Goal: Transaction & Acquisition: Purchase product/service

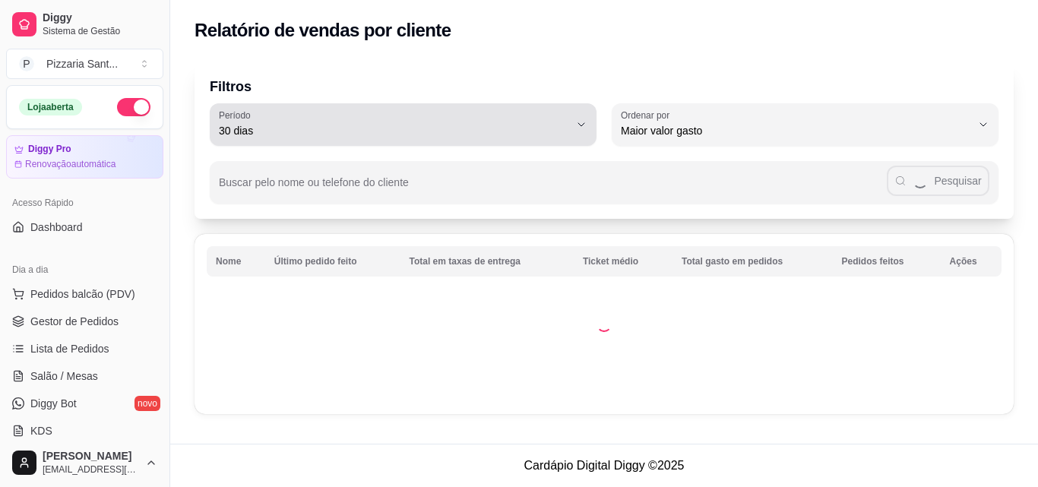
select select "30"
select select "HIGHEST_TOTAL_SPENT_WITH_ORDERS"
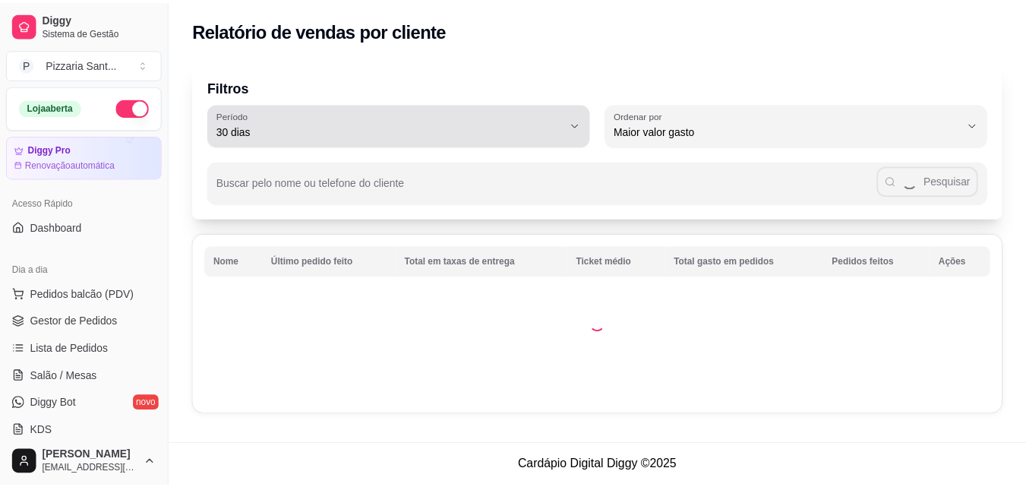
scroll to position [304, 0]
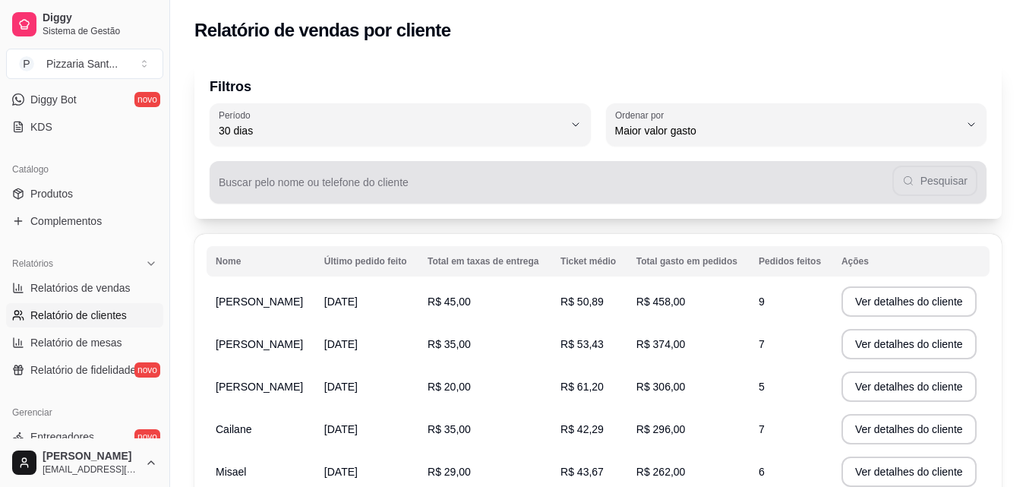
click at [406, 191] on input "Buscar pelo nome ou telefone do cliente" at bounding box center [556, 188] width 674 height 15
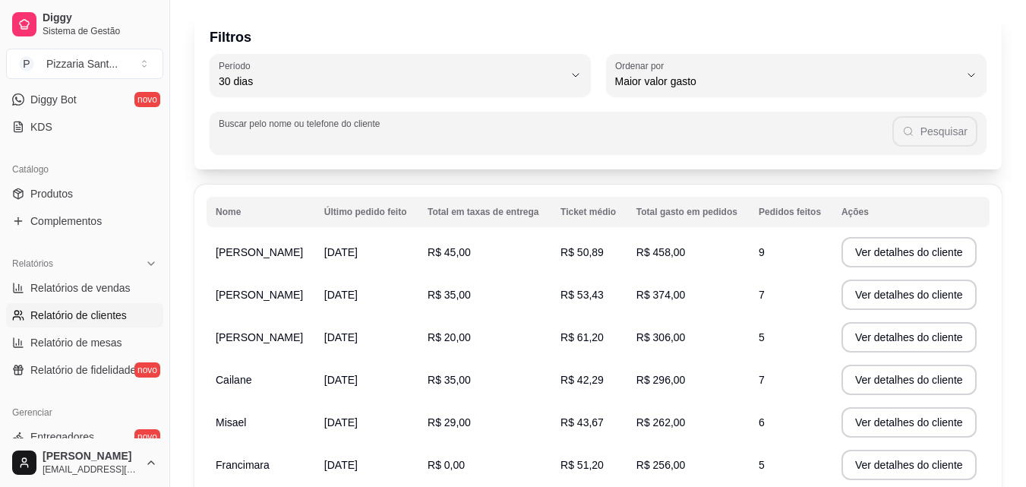
scroll to position [76, 0]
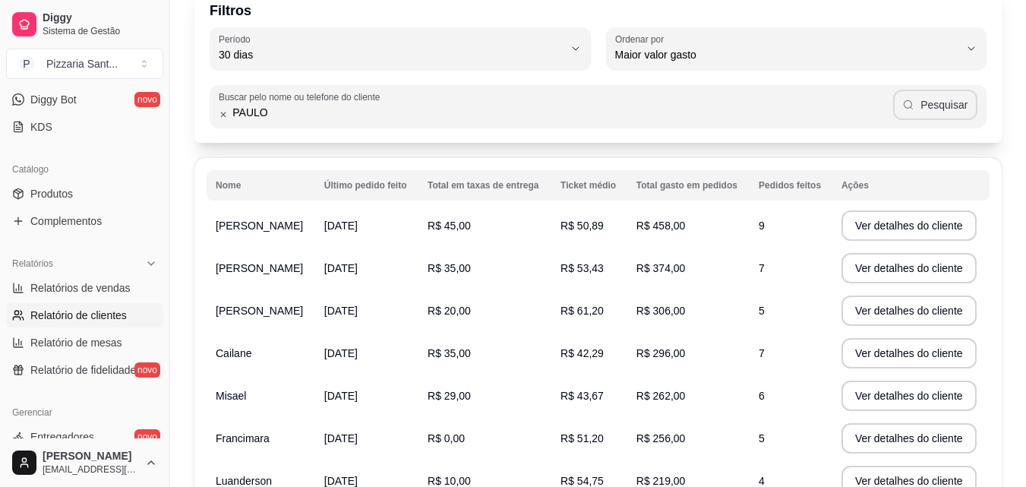
type input "PAULO"
click at [947, 111] on button "Pesquisar" at bounding box center [935, 105] width 84 height 30
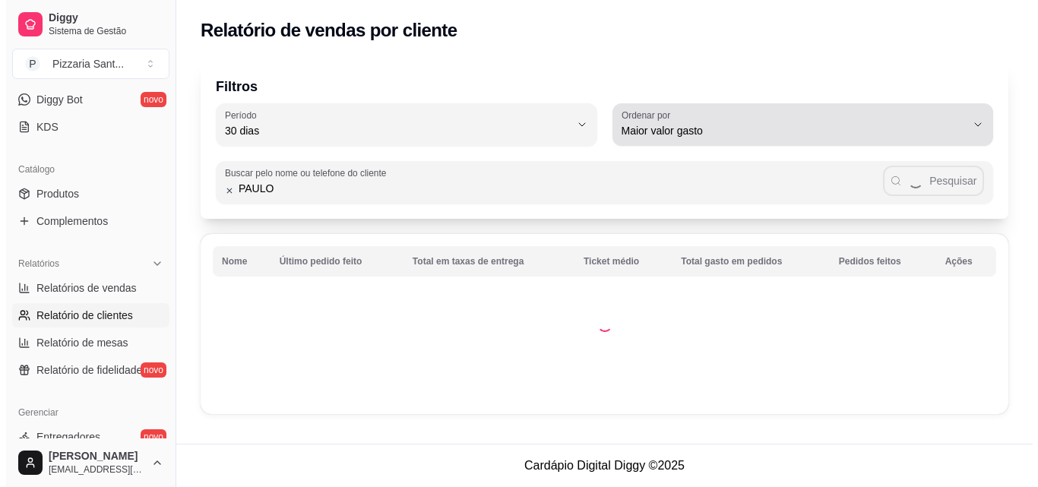
scroll to position [0, 0]
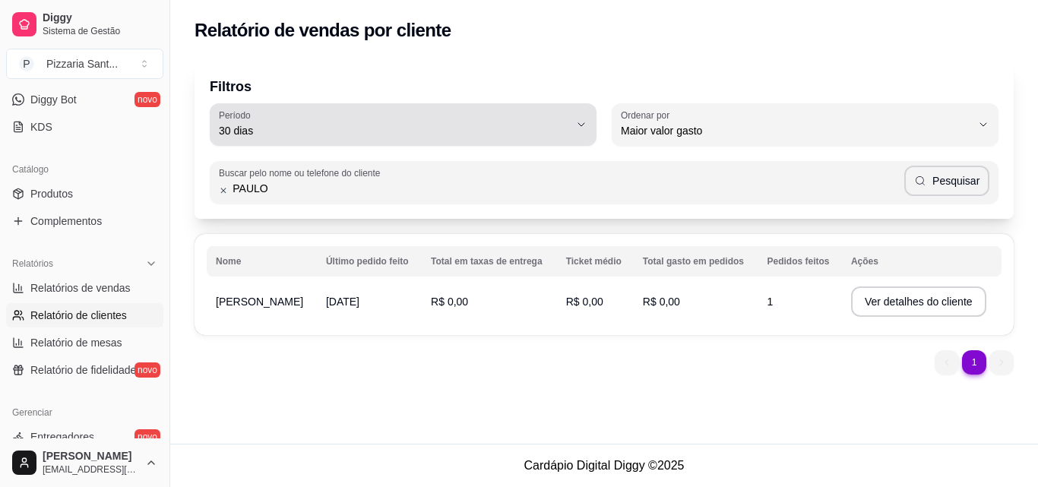
click at [570, 121] on button "Período 30 dias" at bounding box center [403, 124] width 387 height 43
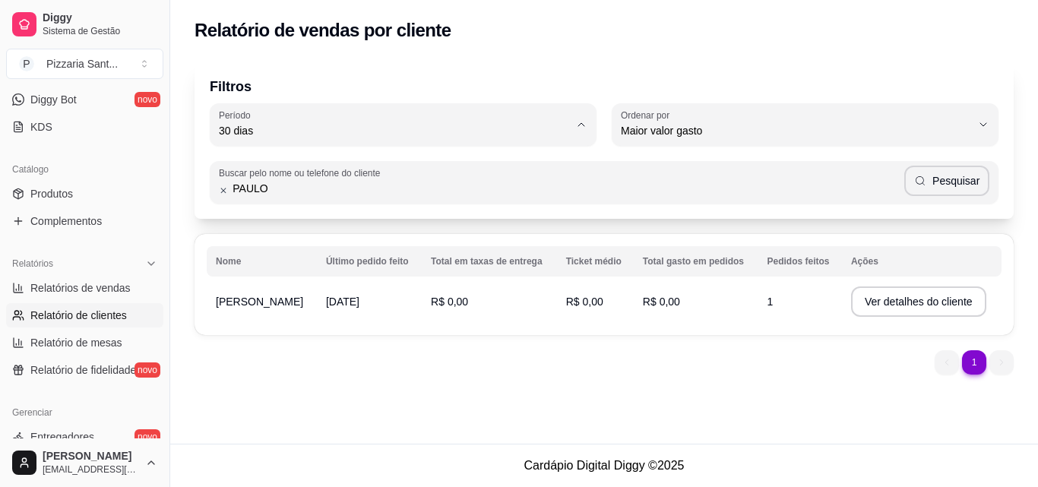
click at [437, 323] on span "60 dias" at bounding box center [395, 315] width 333 height 14
type input "60"
select select "60"
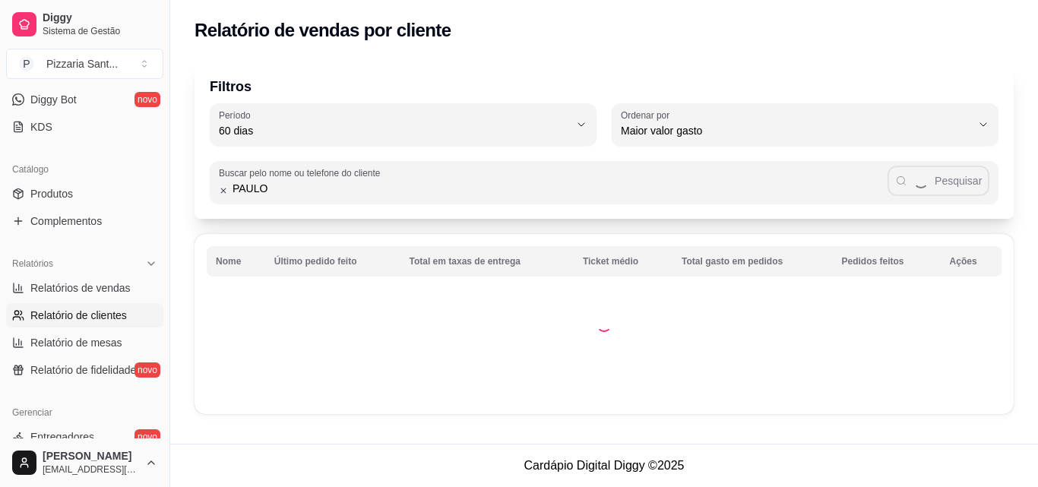
scroll to position [14, 0]
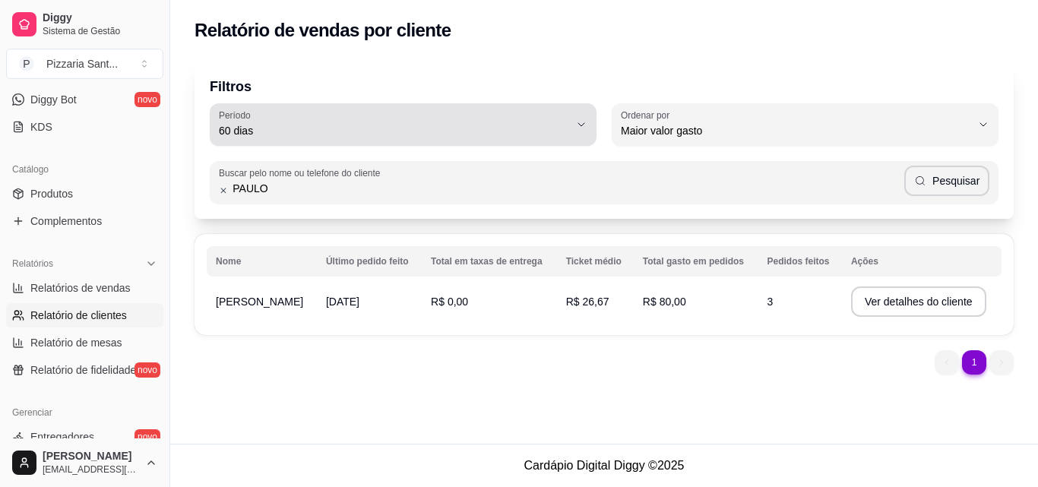
click at [431, 112] on div "60 dias" at bounding box center [394, 124] width 350 height 30
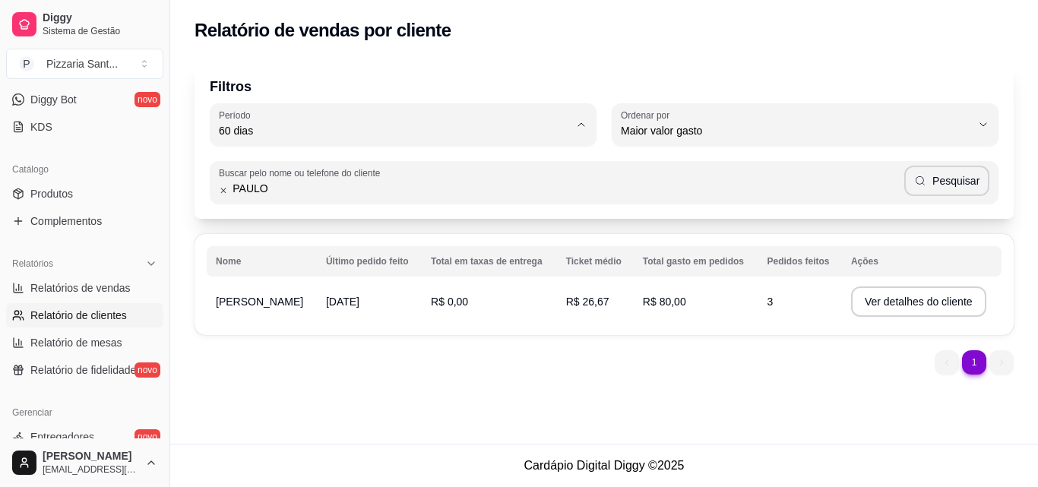
click at [293, 174] on span "Hoje" at bounding box center [395, 166] width 333 height 14
type input "0"
select select "0"
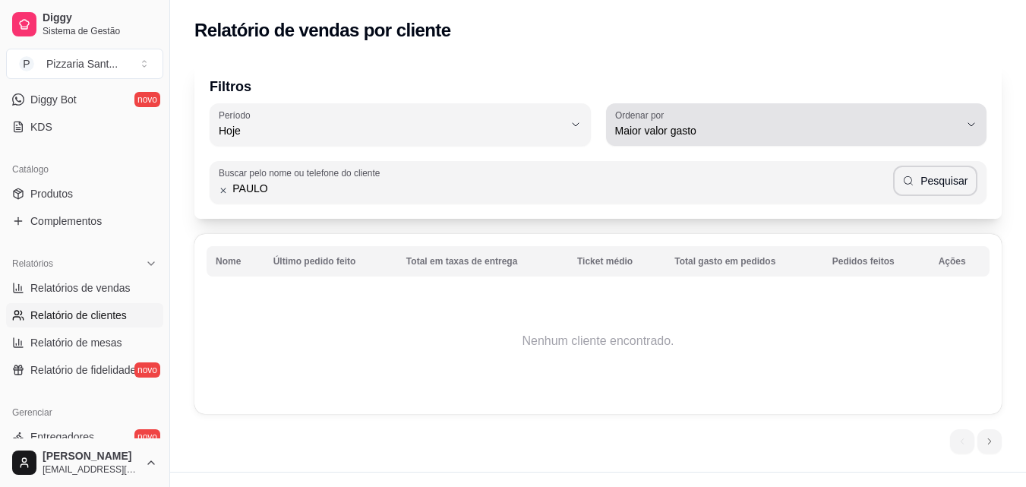
click at [835, 125] on span "Maior valor gasto" at bounding box center [787, 130] width 345 height 15
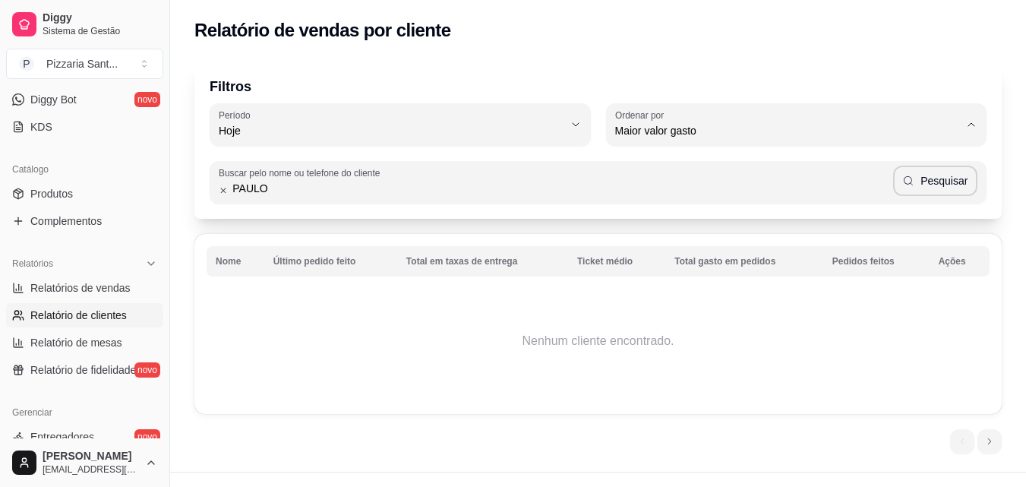
click at [715, 248] on span "Último pedido feito" at bounding box center [789, 241] width 328 height 14
type input "LAST_ORDER_MADE_AT"
select select "LAST_ORDER_MADE_AT"
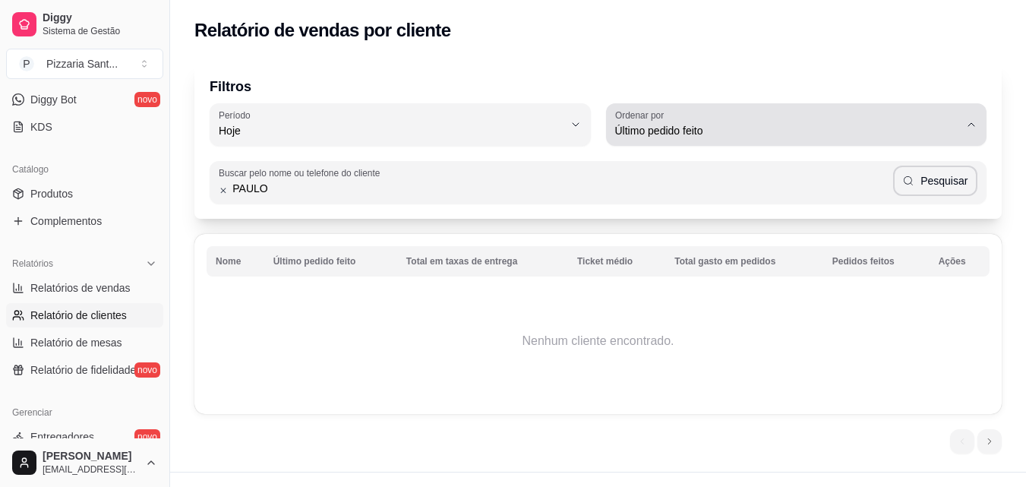
click at [783, 114] on div "Último pedido feito" at bounding box center [787, 124] width 345 height 30
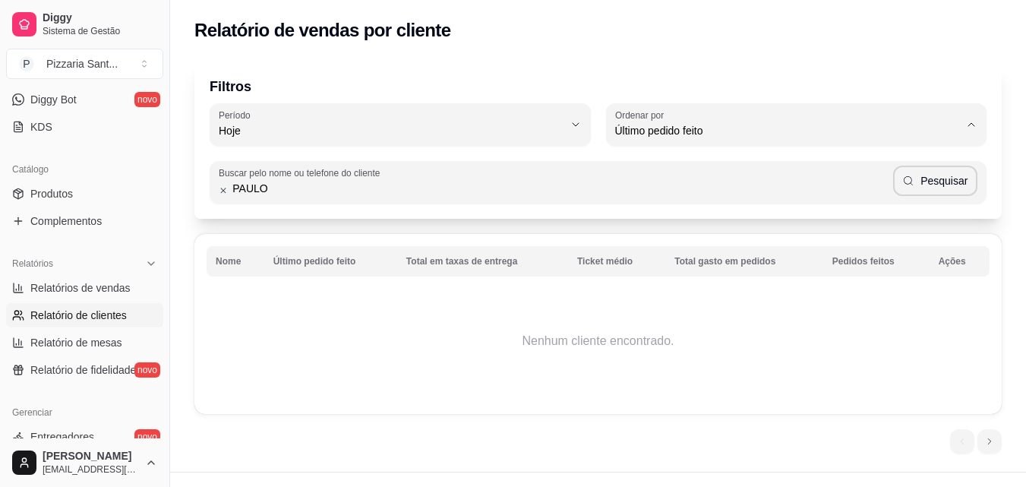
click at [718, 167] on span "Maior número de pedidos" at bounding box center [789, 166] width 328 height 14
type input "HIGHEST_ORDER_COUNT"
select select "HIGHEST_ORDER_COUNT"
click at [112, 284] on span "Relatórios de vendas" at bounding box center [80, 287] width 100 height 15
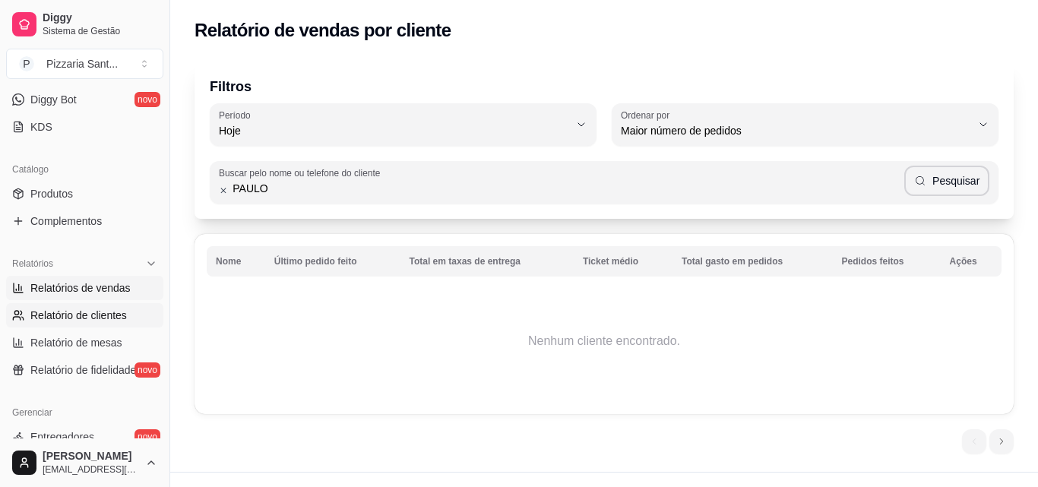
select select "ALL"
select select "0"
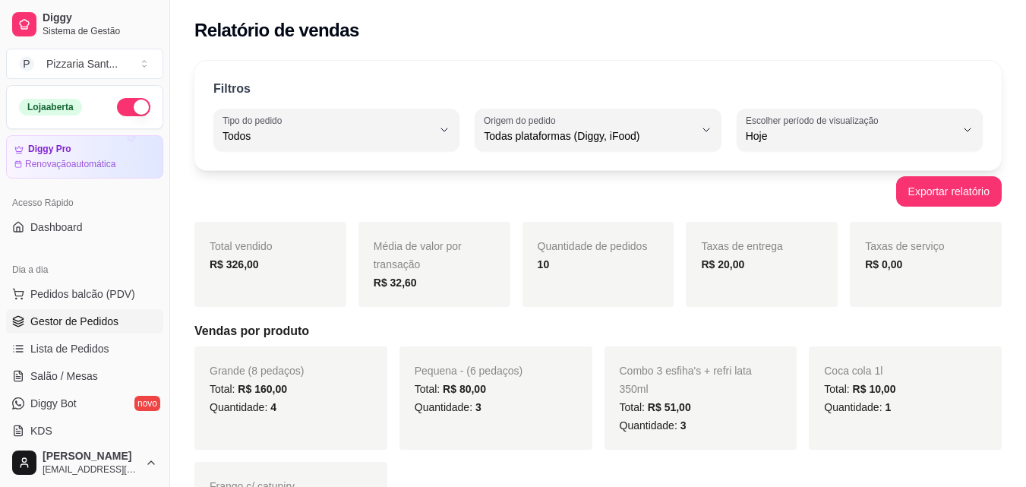
click at [99, 317] on span "Gestor de Pedidos" at bounding box center [74, 321] width 88 height 15
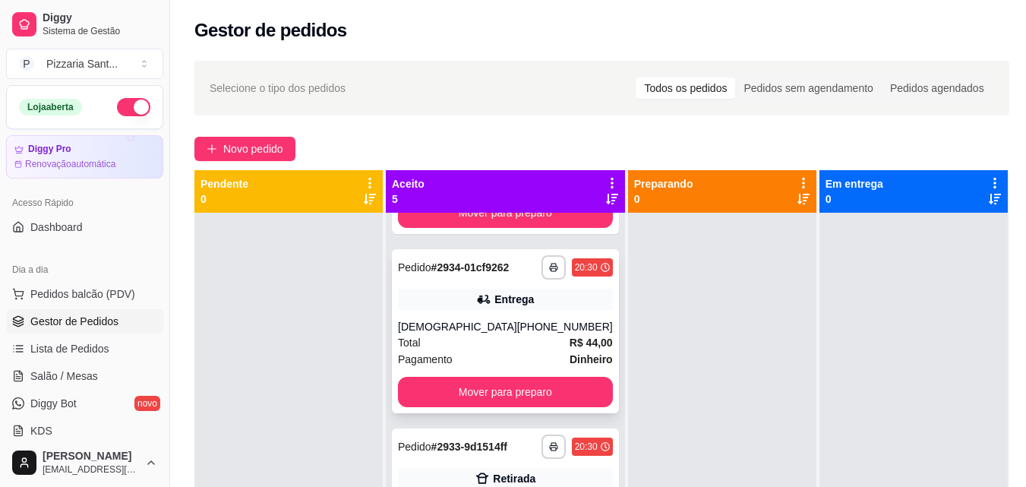
scroll to position [380, 0]
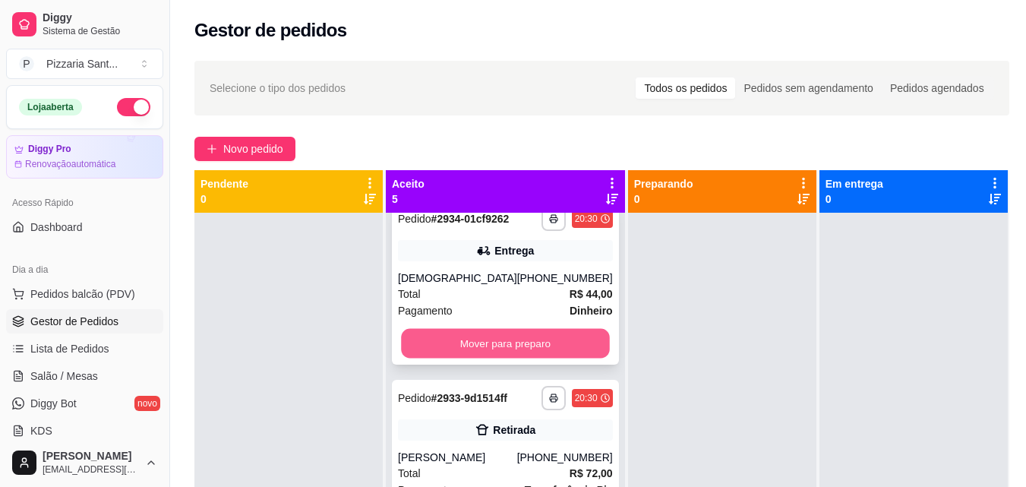
click at [507, 358] on button "Mover para preparo" at bounding box center [505, 344] width 208 height 30
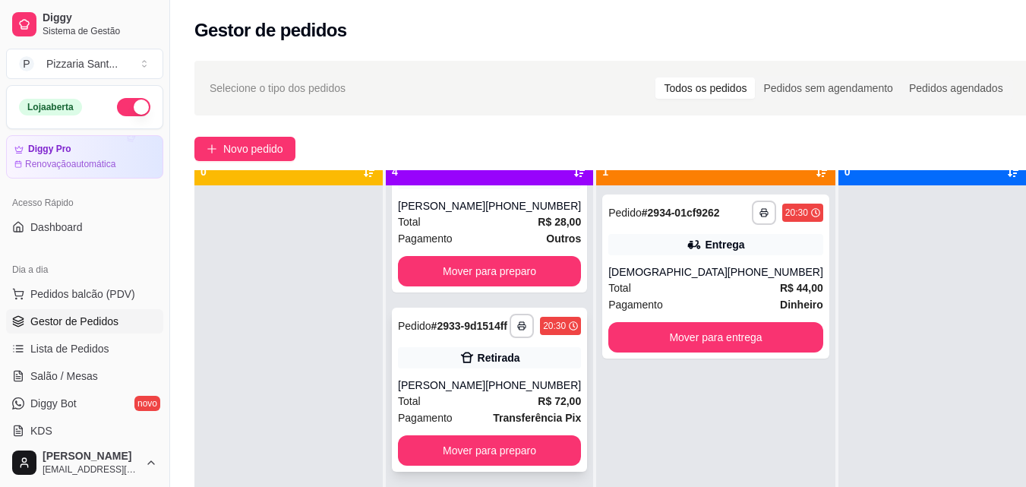
scroll to position [43, 0]
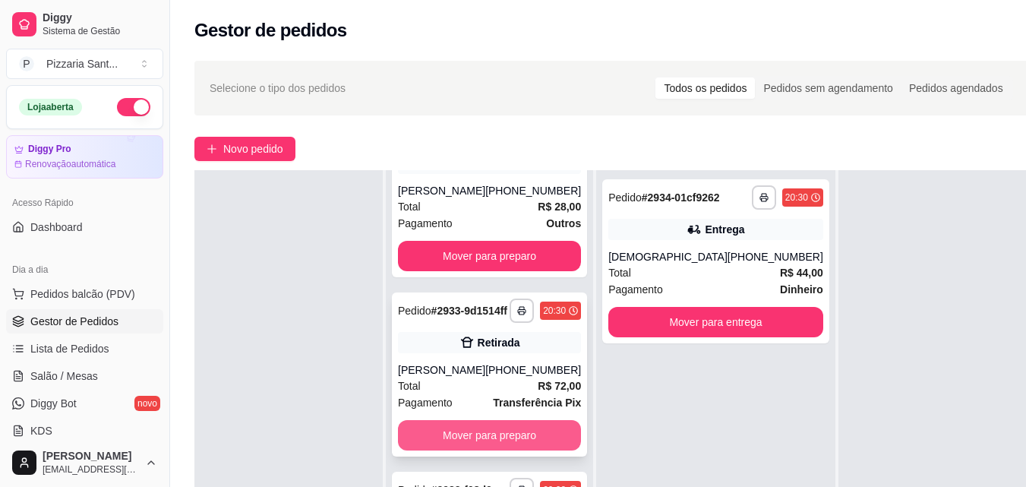
click at [510, 420] on button "Mover para preparo" at bounding box center [489, 435] width 183 height 30
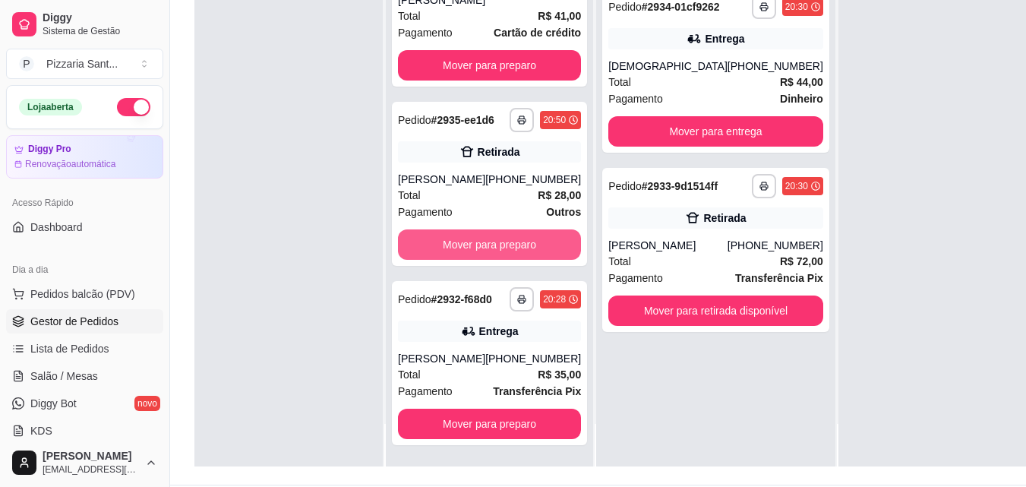
scroll to position [228, 0]
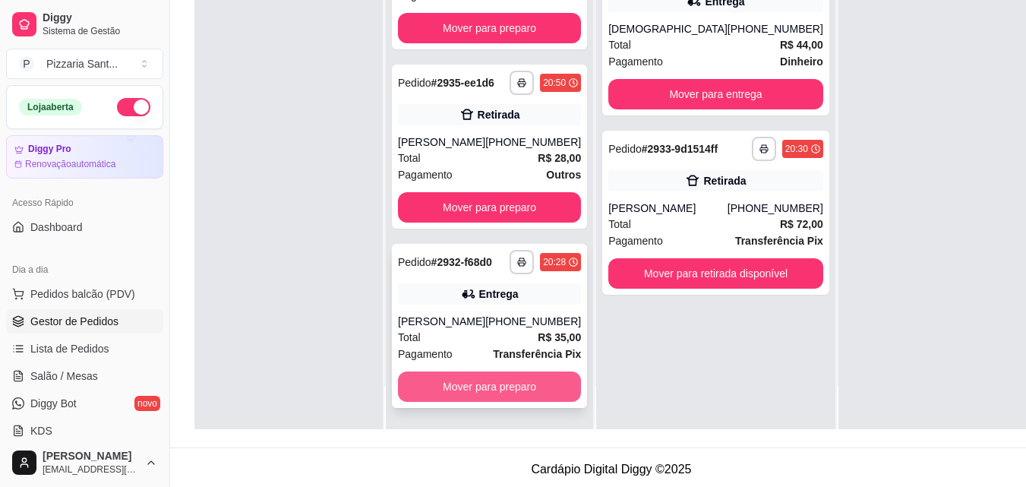
click at [517, 395] on button "Mover para preparo" at bounding box center [489, 386] width 183 height 30
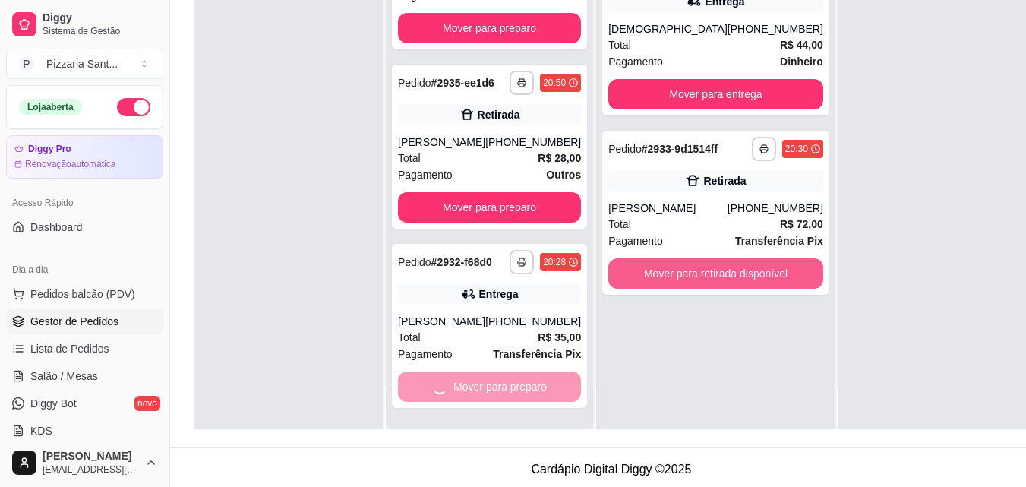
scroll to position [0, 0]
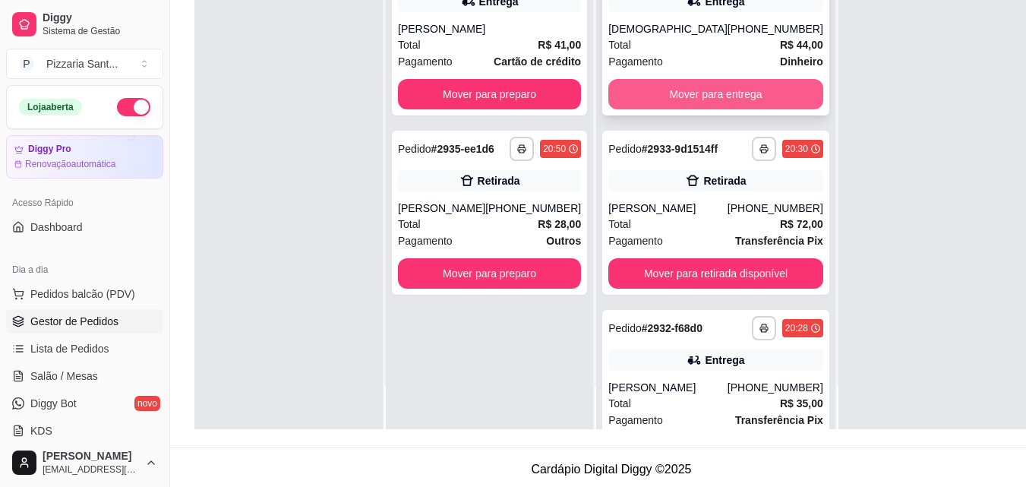
click at [694, 103] on button "Mover para entrega" at bounding box center [715, 94] width 215 height 30
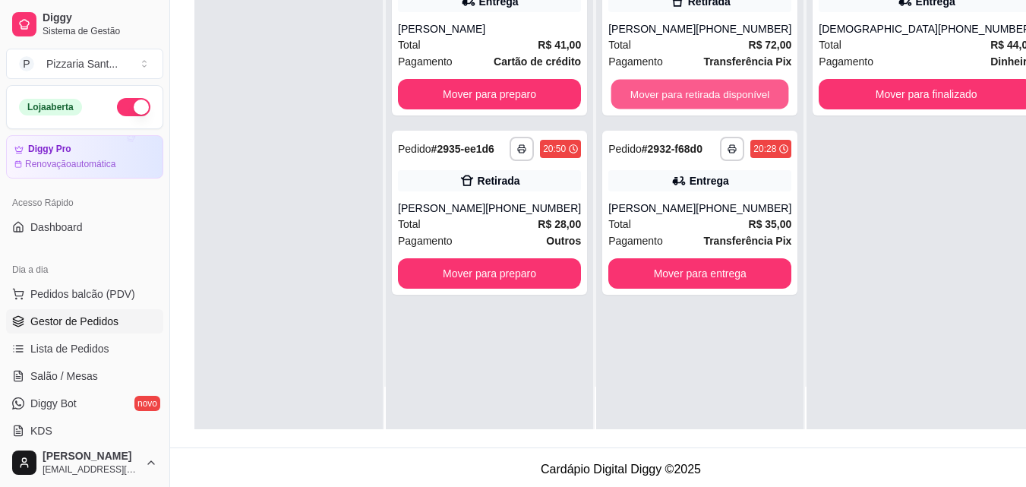
click at [694, 103] on button "Mover para retirada disponível" at bounding box center [700, 95] width 178 height 30
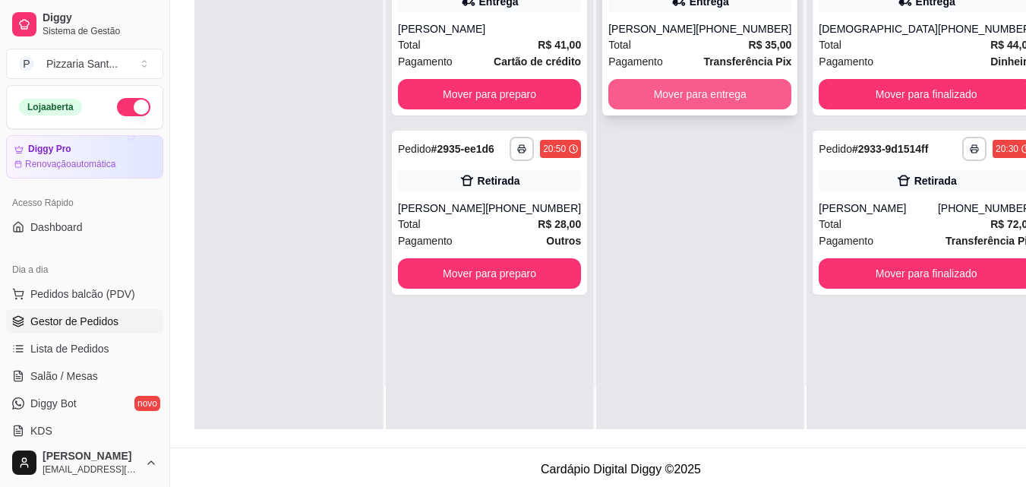
click at [704, 87] on button "Mover para entrega" at bounding box center [699, 94] width 183 height 30
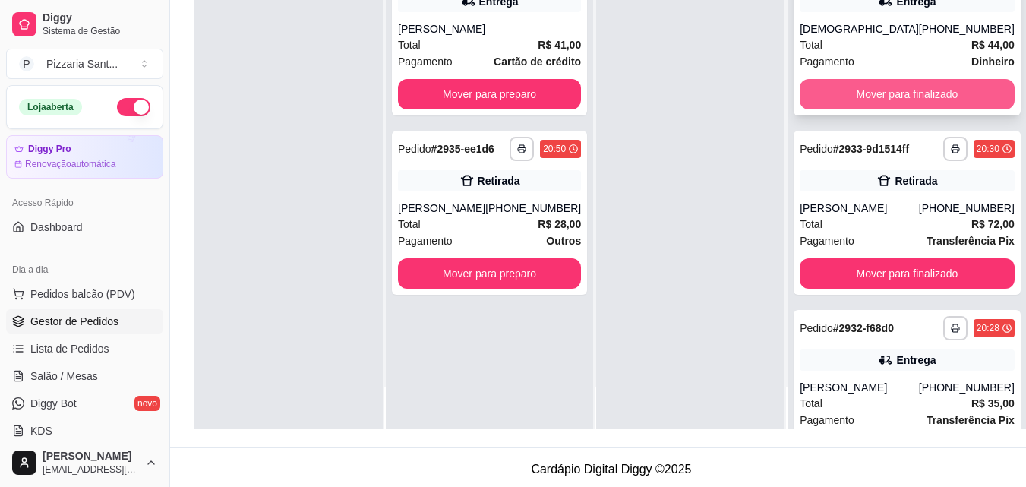
click at [902, 109] on button "Mover para finalizado" at bounding box center [907, 94] width 215 height 30
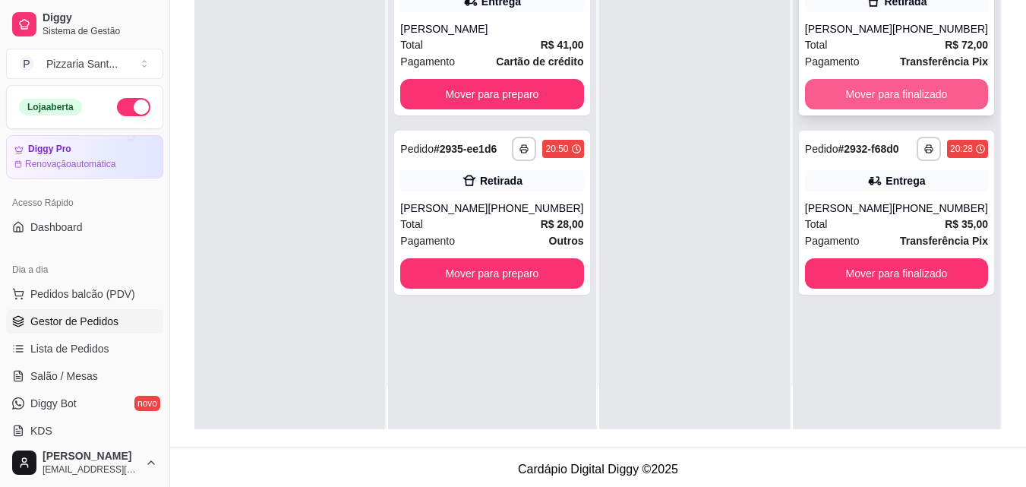
click at [899, 101] on button "Mover para finalizado" at bounding box center [896, 94] width 183 height 30
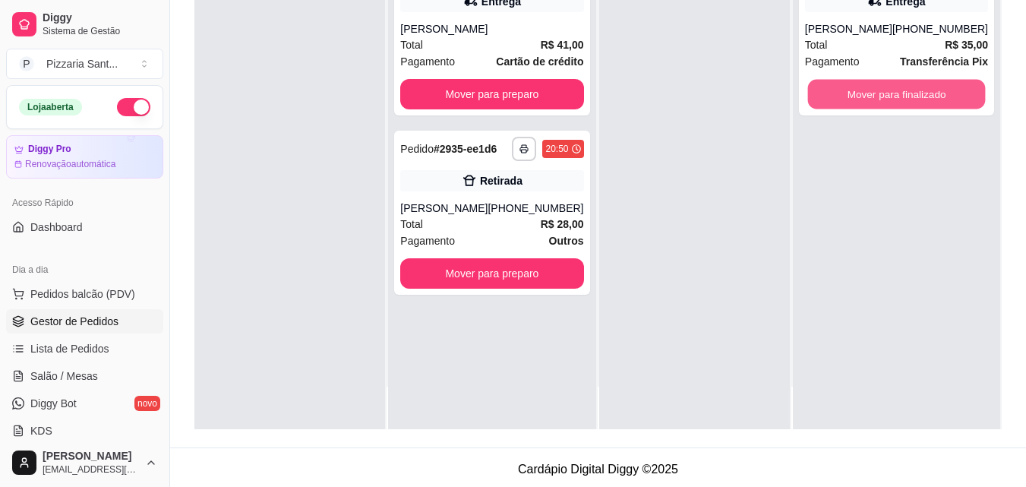
click at [899, 101] on button "Mover para finalizado" at bounding box center [896, 95] width 178 height 30
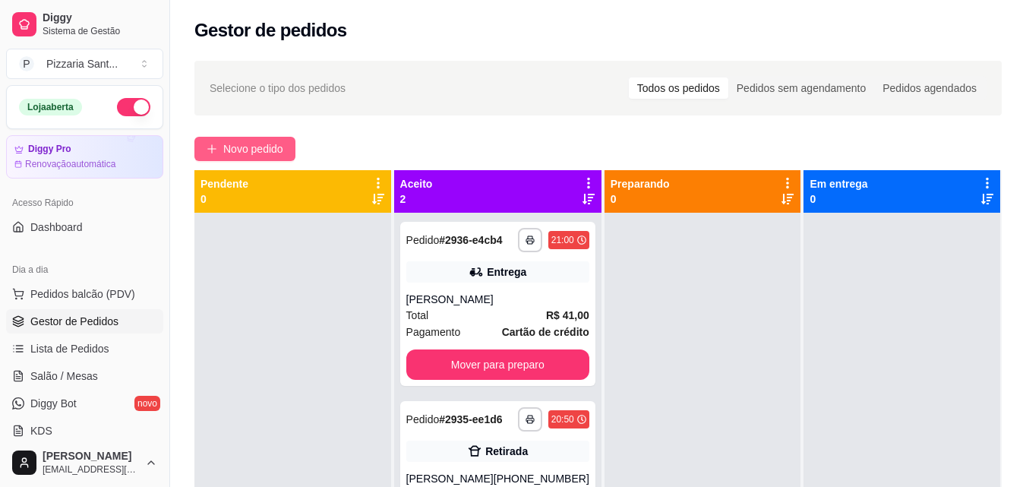
click at [232, 137] on button "Novo pedido" at bounding box center [244, 149] width 101 height 24
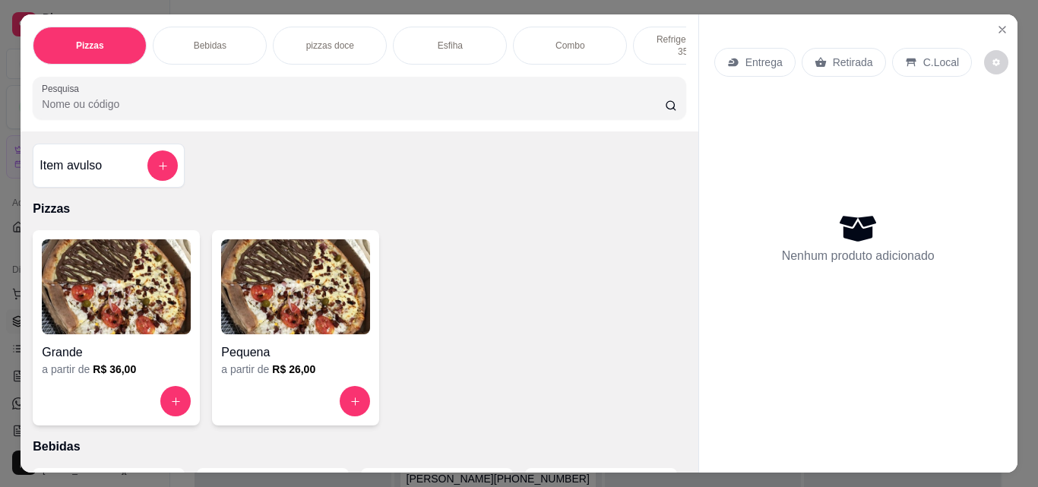
click at [137, 247] on img at bounding box center [116, 286] width 149 height 95
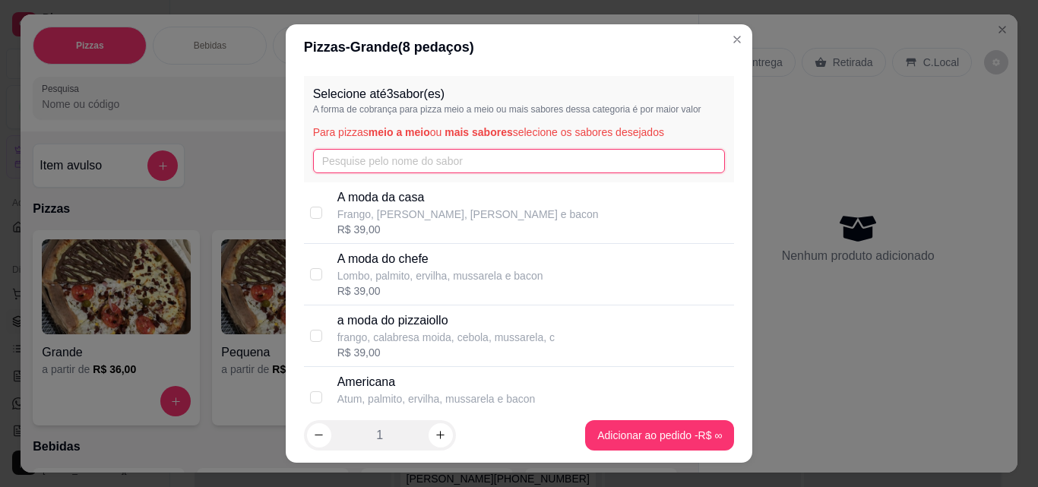
click at [339, 163] on input "text" at bounding box center [519, 161] width 412 height 24
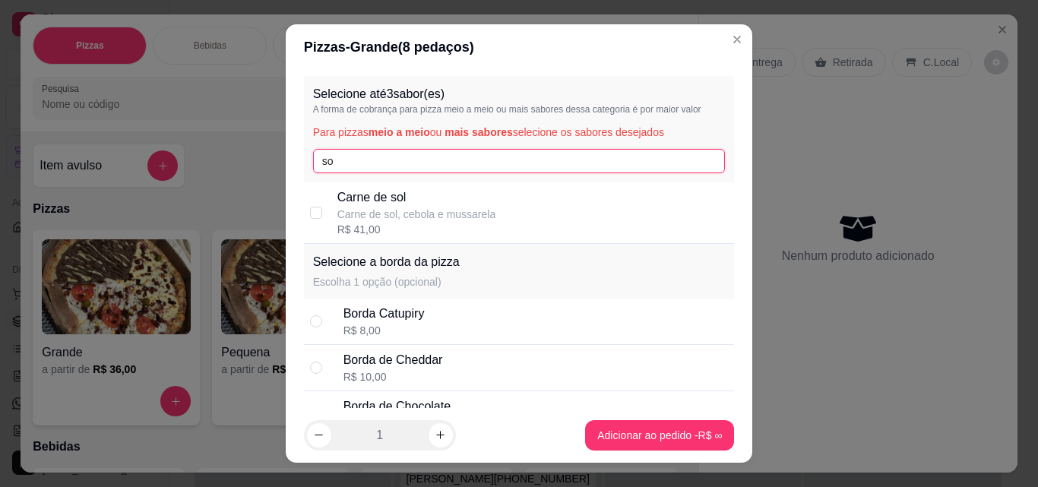
type input "so"
click at [346, 205] on p "Carne de sol" at bounding box center [416, 197] width 159 height 18
checkbox input "true"
drag, startPoint x: 397, startPoint y: 153, endPoint x: 166, endPoint y: 168, distance: 231.4
click at [166, 168] on div "Pizzas - Grande ( 8 pedaços) Selecione até 3 sabor(es) A forma de cobrança para…" at bounding box center [519, 243] width 1038 height 487
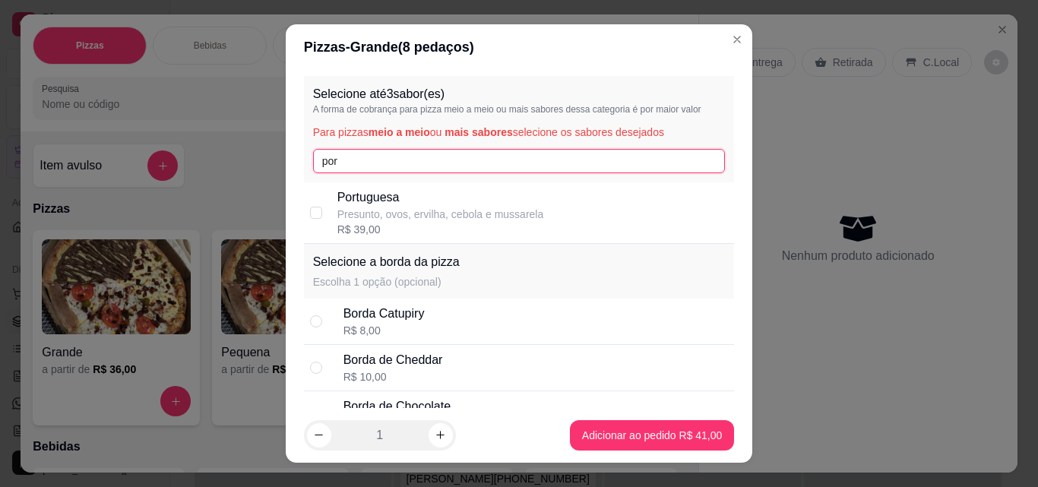
type input "por"
click at [552, 222] on div "Portuguesa Presunto, ovos, ervilha, cebola e mussarela R$ 39,00" at bounding box center [532, 212] width 391 height 49
checkbox input "true"
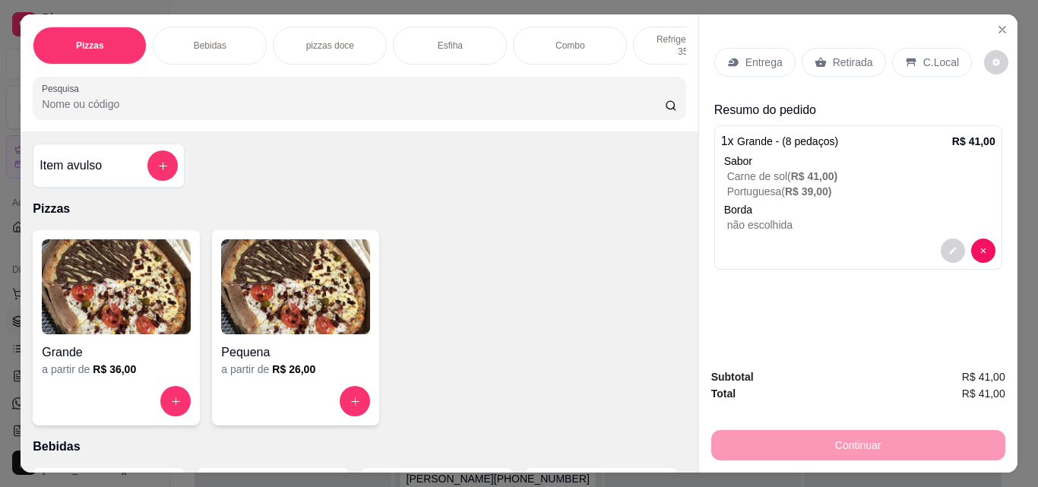
click at [856, 55] on p "Retirada" at bounding box center [852, 62] width 40 height 15
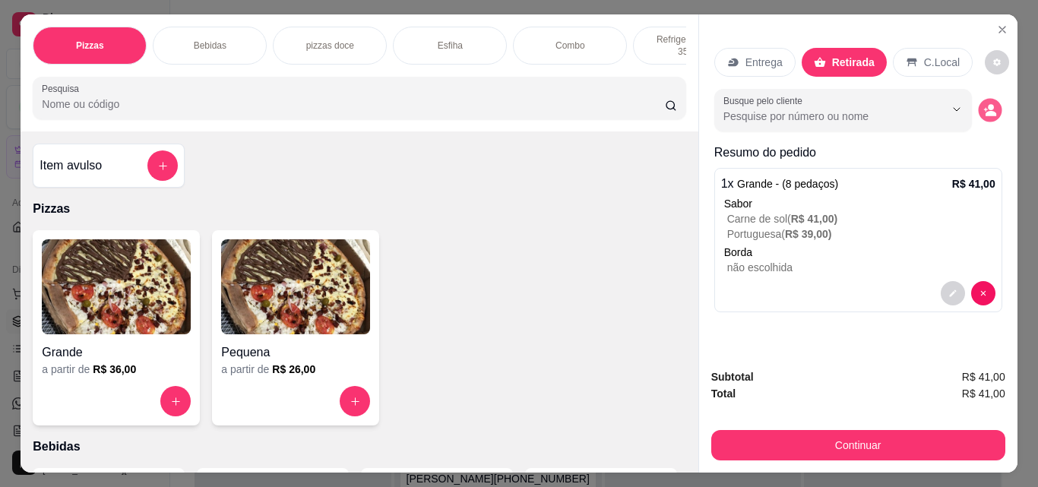
click at [989, 106] on icon "decrease-product-quantity" at bounding box center [989, 110] width 13 height 13
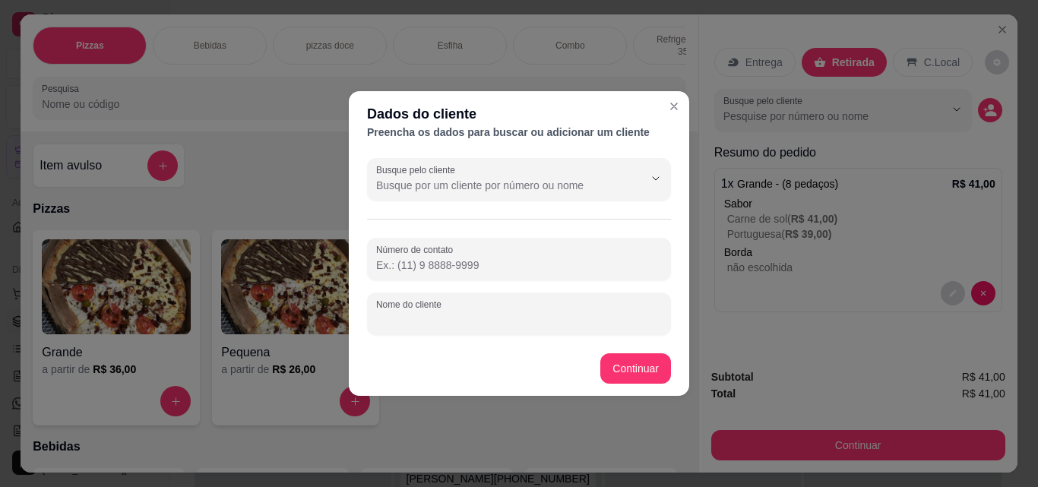
drag, startPoint x: 491, startPoint y: 320, endPoint x: 482, endPoint y: 304, distance: 18.0
click at [488, 308] on div at bounding box center [519, 313] width 286 height 30
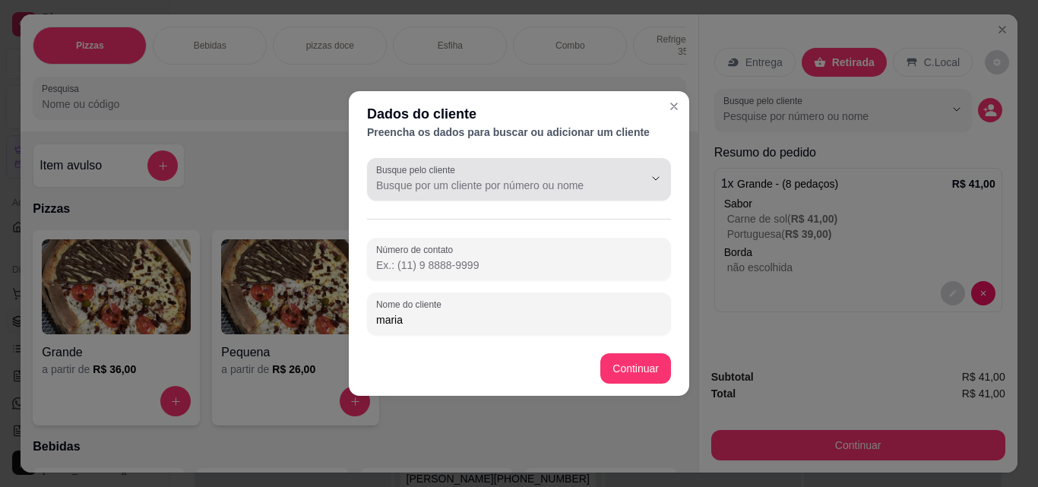
type input "maria"
click at [494, 169] on div at bounding box center [519, 179] width 286 height 30
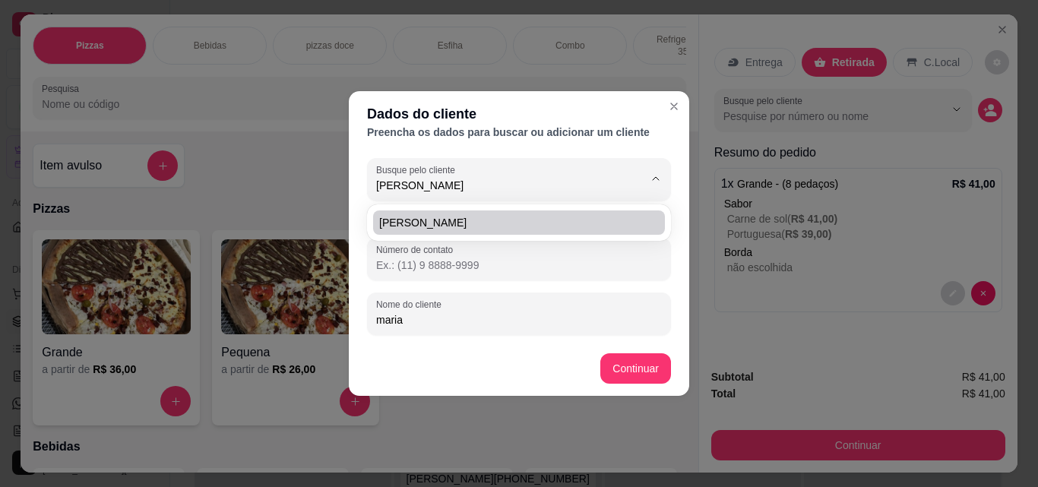
click at [573, 225] on span "[PERSON_NAME]" at bounding box center [511, 222] width 264 height 15
type input "[PERSON_NAME]"
type input "[PHONE_NUMBER]"
type input "[PERSON_NAME]"
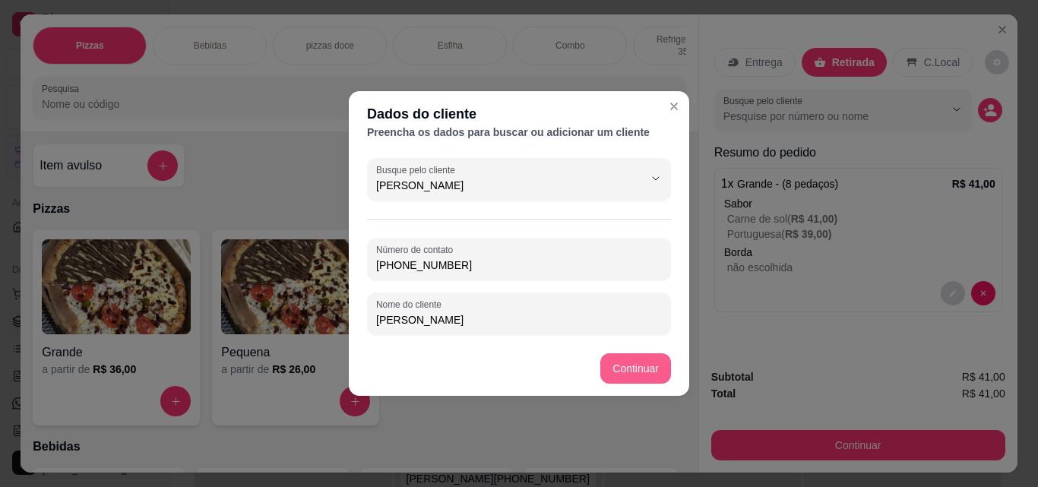
type input "[PERSON_NAME]"
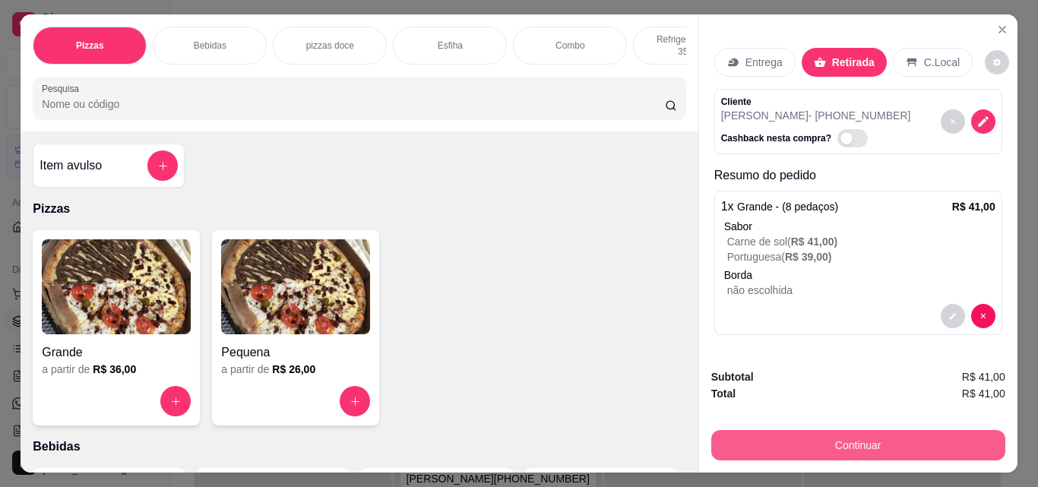
click at [812, 441] on button "Continuar" at bounding box center [858, 445] width 294 height 30
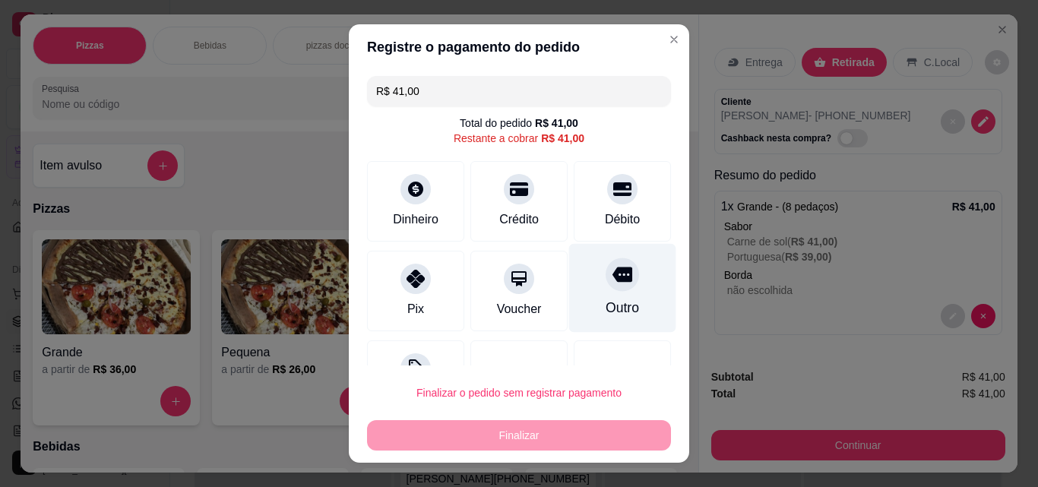
click at [605, 288] on div at bounding box center [621, 273] width 33 height 33
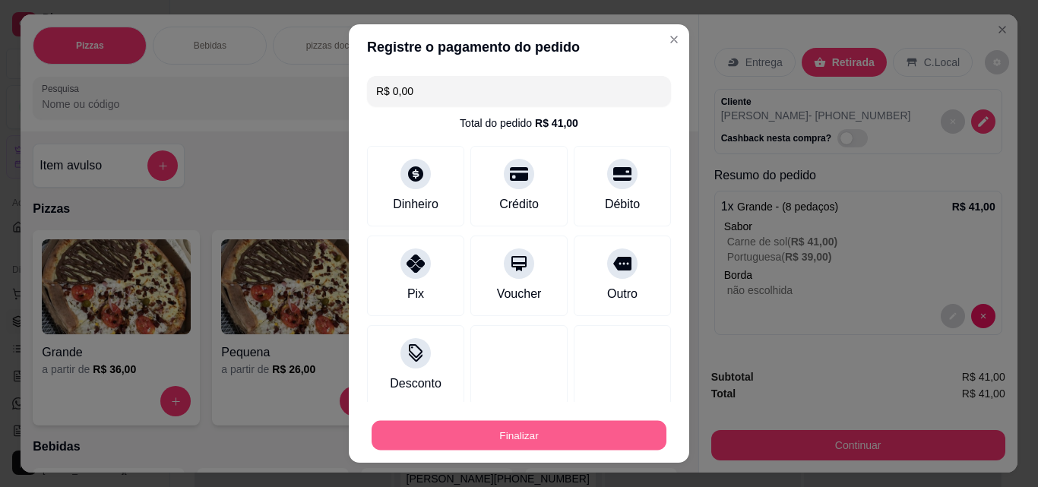
click at [605, 429] on button "Finalizar" at bounding box center [518, 436] width 295 height 30
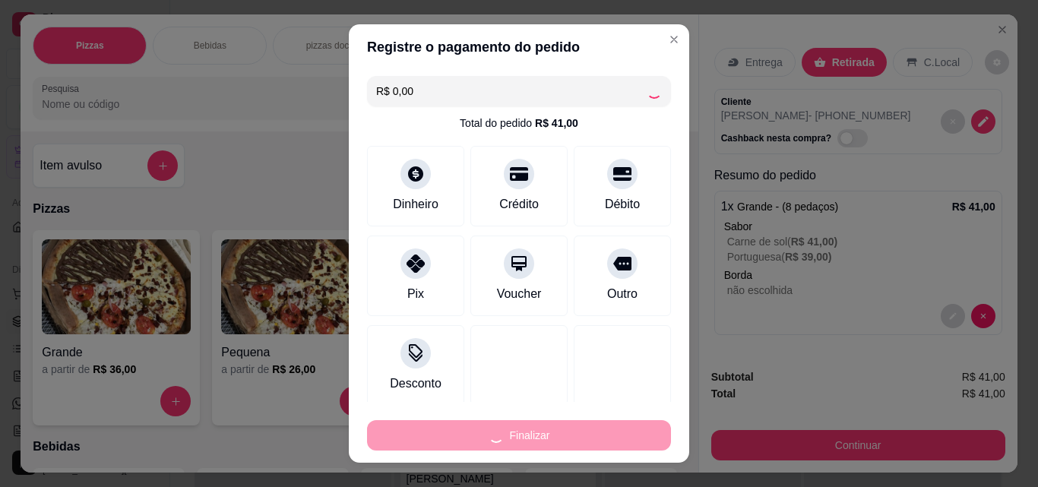
type input "-R$ 41,00"
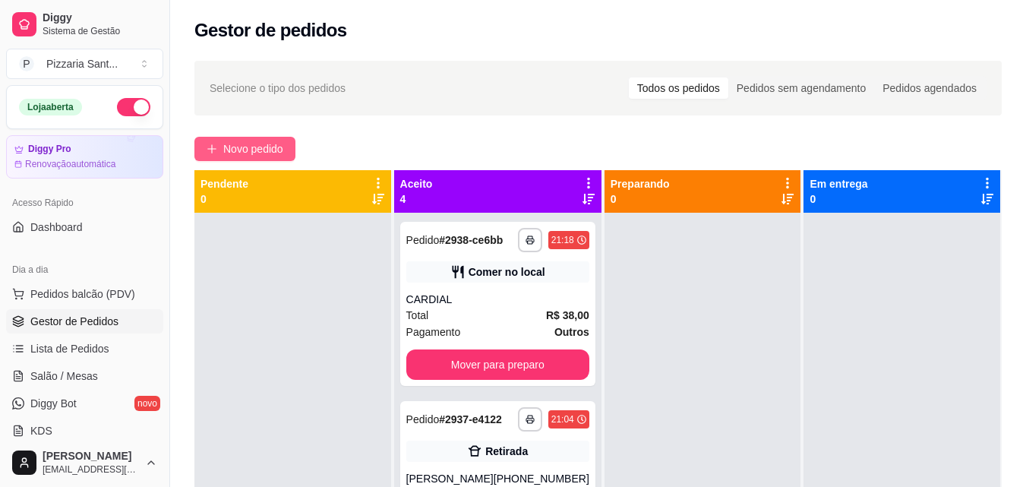
click at [228, 150] on span "Novo pedido" at bounding box center [253, 149] width 60 height 17
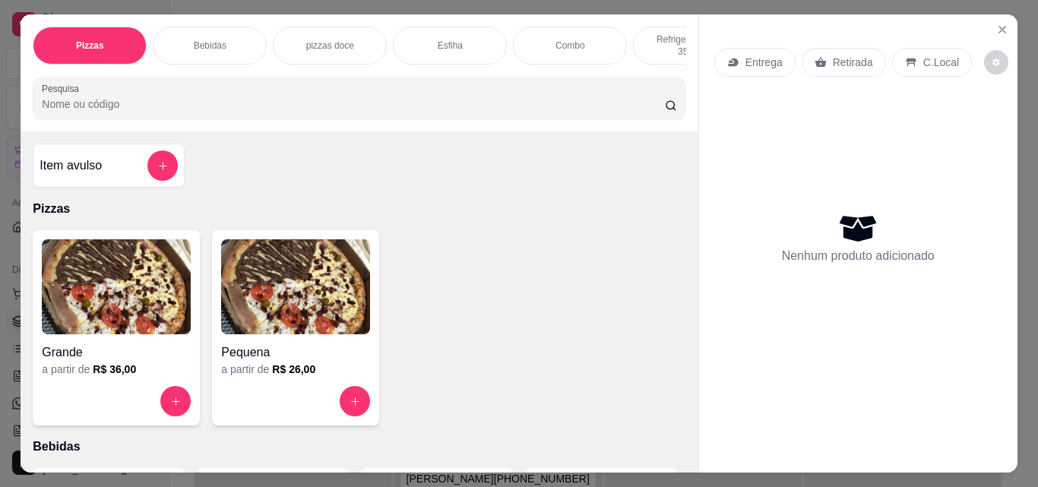
click at [109, 274] on img at bounding box center [116, 286] width 149 height 95
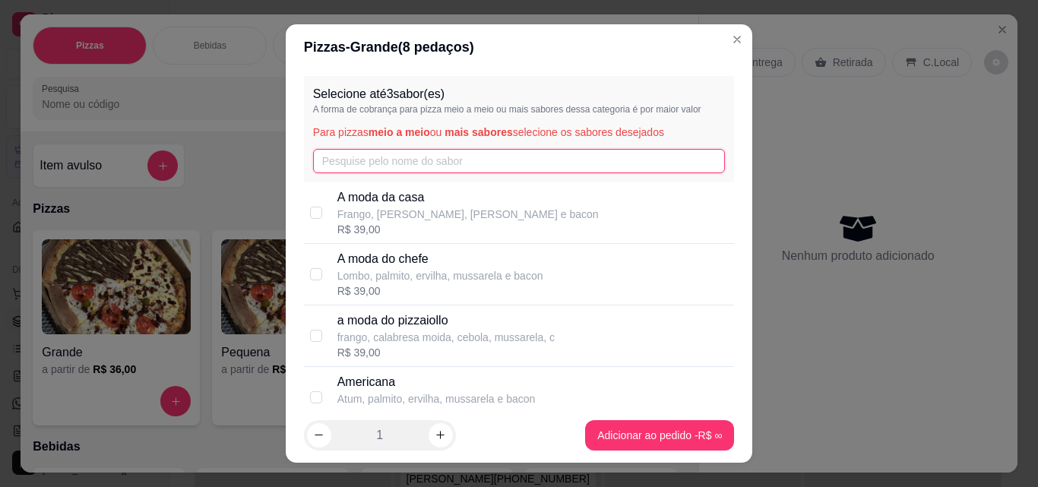
drag, startPoint x: 365, startPoint y: 163, endPoint x: 357, endPoint y: 159, distance: 9.2
click at [363, 162] on input "text" at bounding box center [519, 161] width 412 height 24
type input "fran"
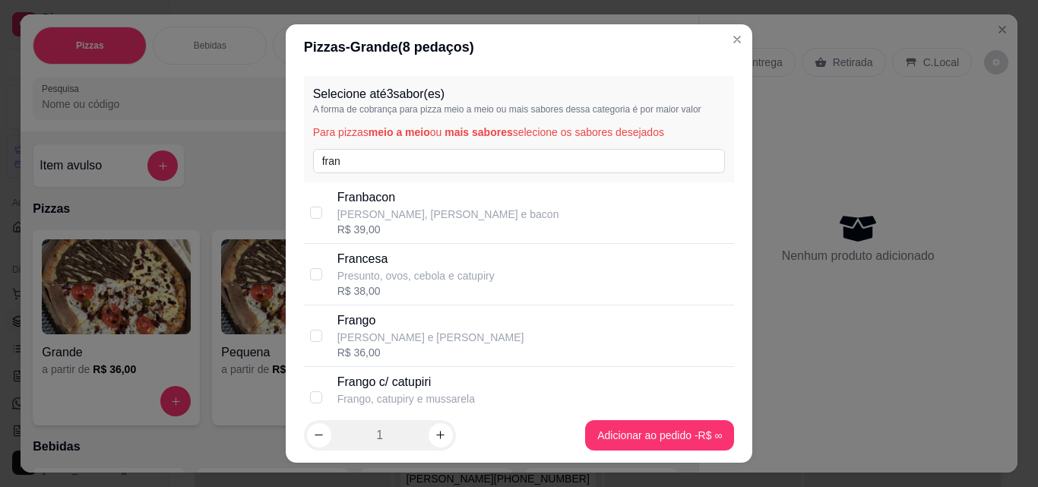
click at [387, 367] on div "Frango c/ catupiri Frango, catupiry e mussarela R$ 36,00" at bounding box center [519, 398] width 431 height 62
checkbox input "true"
drag, startPoint x: 355, startPoint y: 166, endPoint x: 147, endPoint y: 219, distance: 214.6
click at [135, 216] on div "Pizzas - Grande ( 8 pedaços) Selecione até 3 sabor(es) A forma de cobrança para…" at bounding box center [519, 243] width 1038 height 487
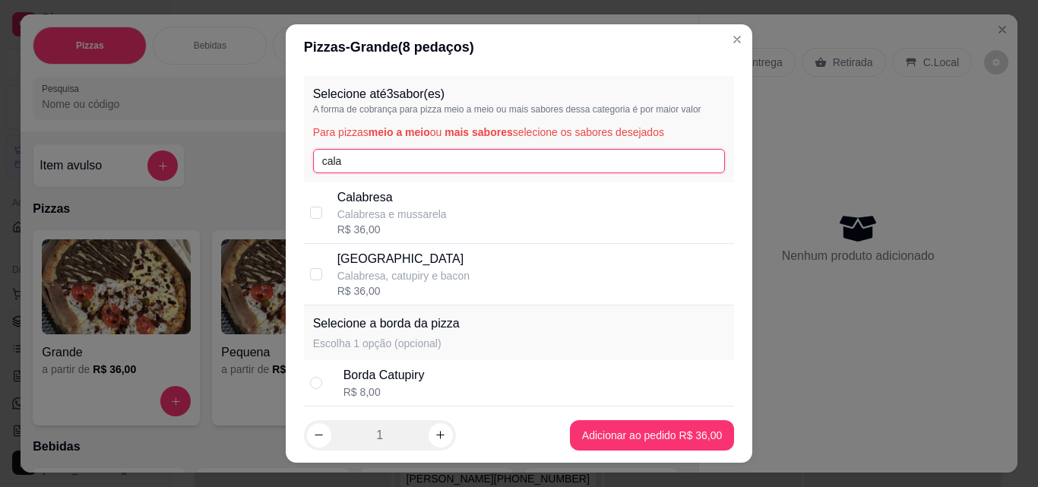
type input "cala"
drag, startPoint x: 515, startPoint y: 220, endPoint x: 448, endPoint y: 183, distance: 76.1
click at [513, 218] on div "Calabresa Calabresa e mussarela R$ 36,00" at bounding box center [532, 212] width 391 height 49
checkbox input "true"
drag, startPoint x: 428, startPoint y: 171, endPoint x: 211, endPoint y: 171, distance: 217.2
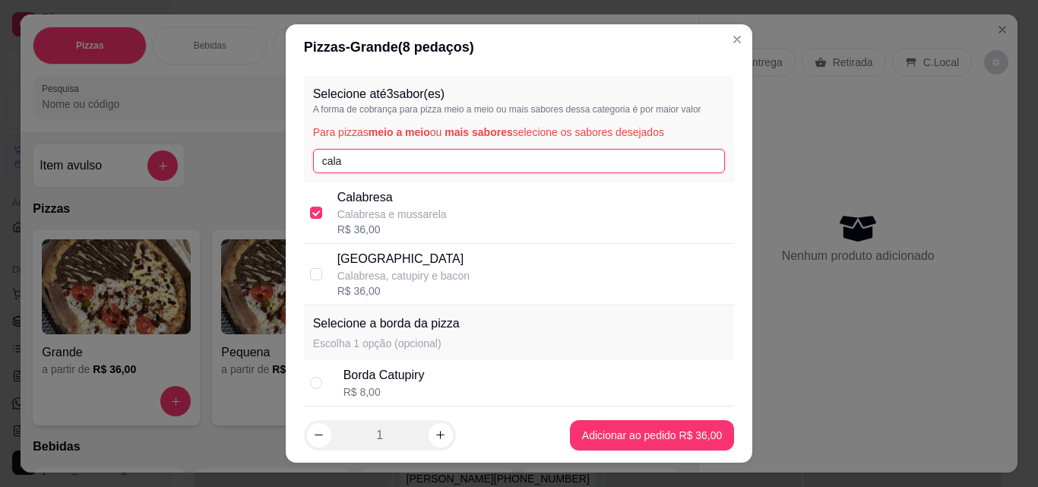
click at [211, 171] on div "Pizzas - Grande ( 8 pedaços) Selecione até 3 sabor(es) A forma de cobrança para…" at bounding box center [519, 243] width 1038 height 487
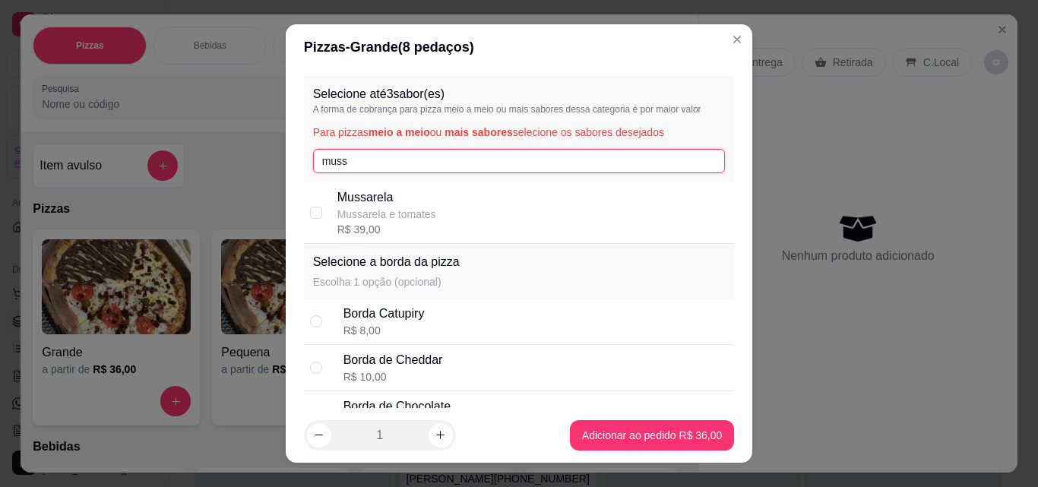
type input "muss"
click at [458, 206] on div "Mussarela Mussarela e tomates R$ 39,00" at bounding box center [532, 212] width 391 height 49
checkbox input "true"
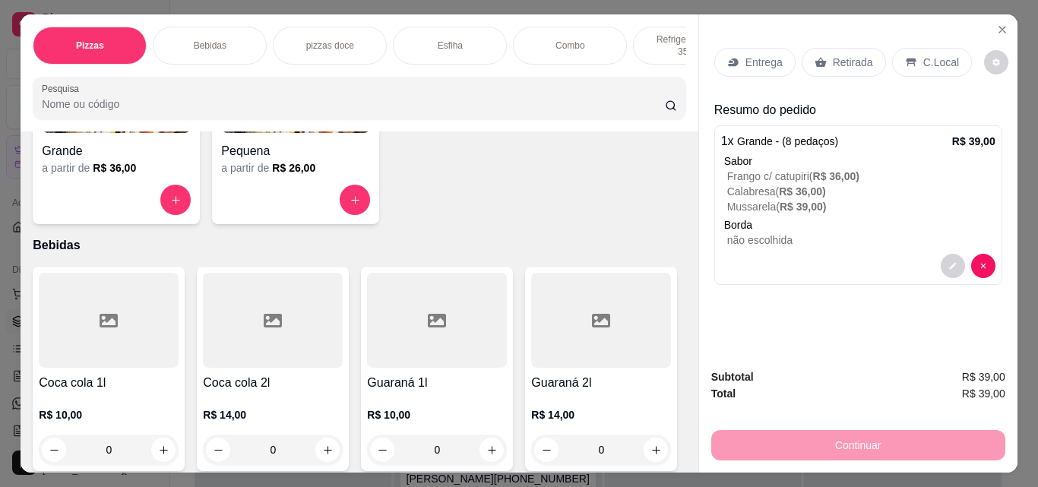
scroll to position [228, 0]
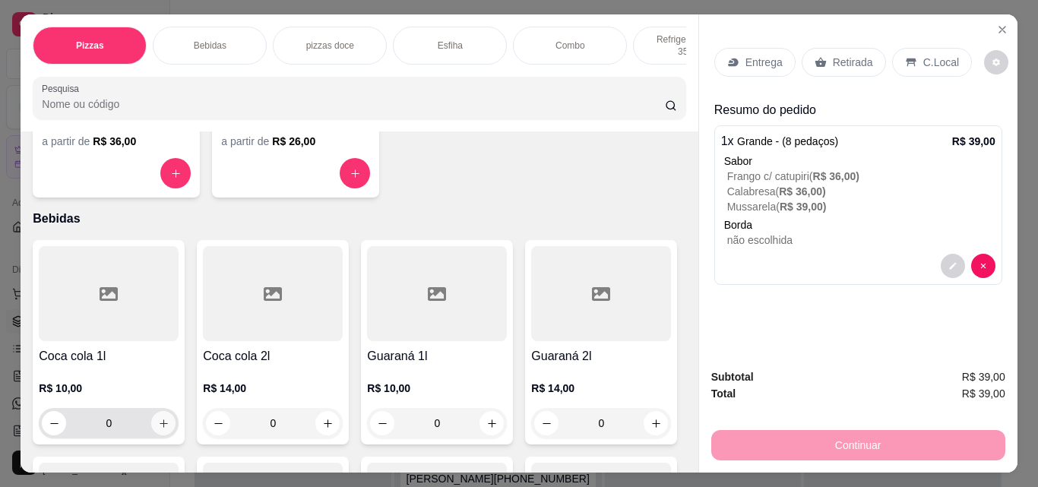
click at [161, 423] on icon "increase-product-quantity" at bounding box center [163, 423] width 11 height 11
type input "1"
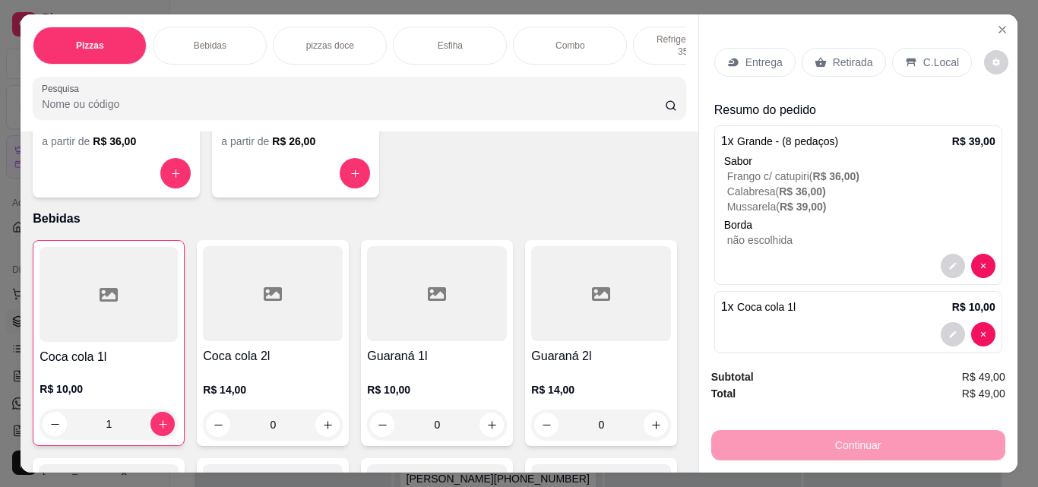
click at [745, 57] on p "Entrega" at bounding box center [763, 62] width 37 height 15
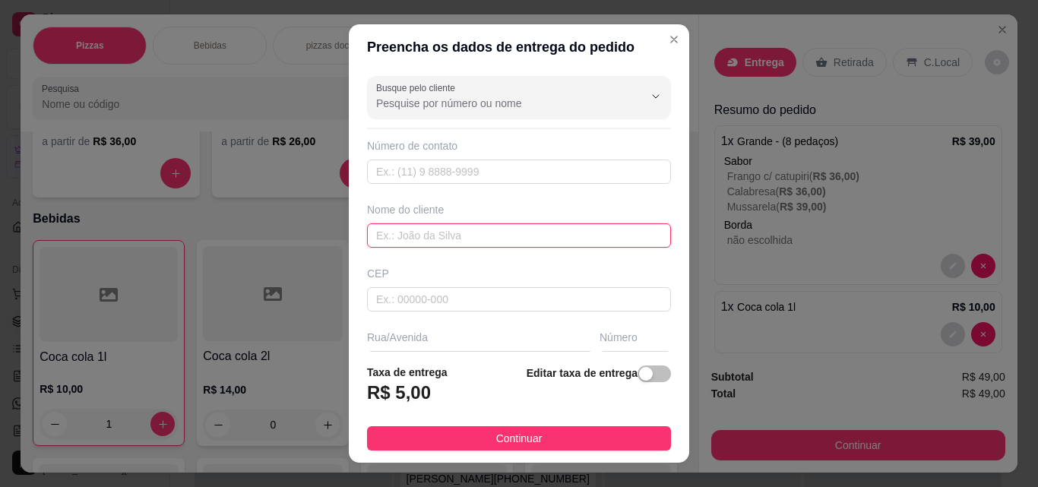
click at [437, 241] on input "text" at bounding box center [519, 235] width 304 height 24
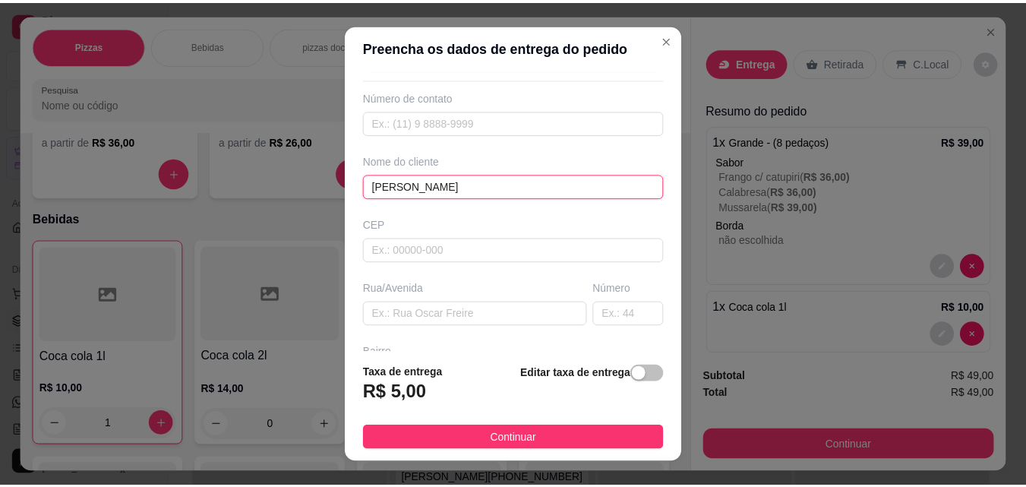
scroll to position [76, 0]
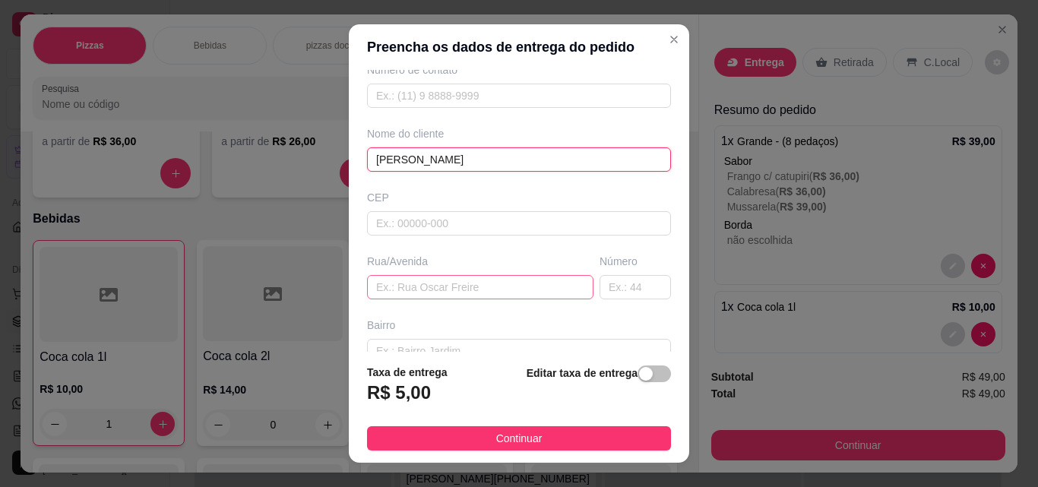
type input "[PERSON_NAME]"
click at [435, 292] on input "text" at bounding box center [480, 287] width 226 height 24
type input "R [PERSON_NAME]"
click at [599, 289] on input "text" at bounding box center [634, 287] width 71 height 24
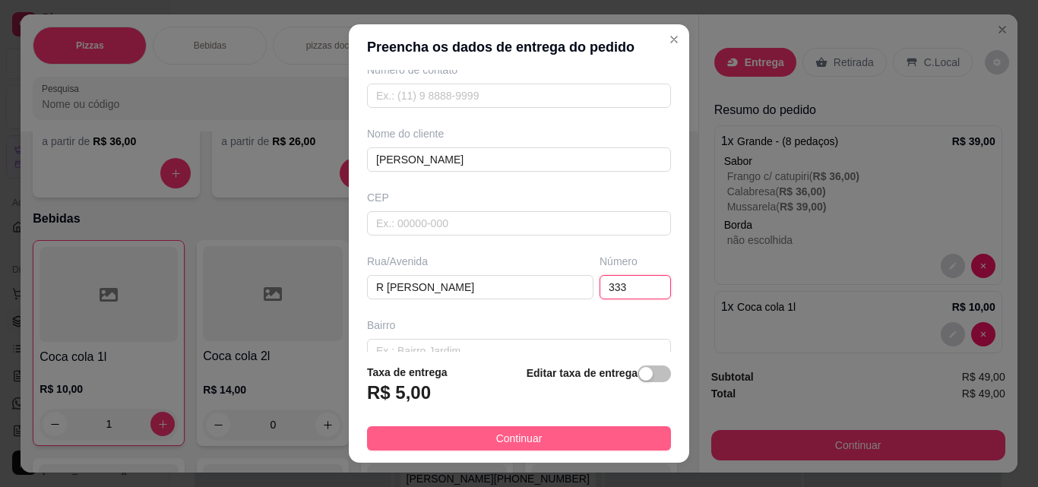
type input "333"
click at [627, 441] on button "Continuar" at bounding box center [519, 438] width 304 height 24
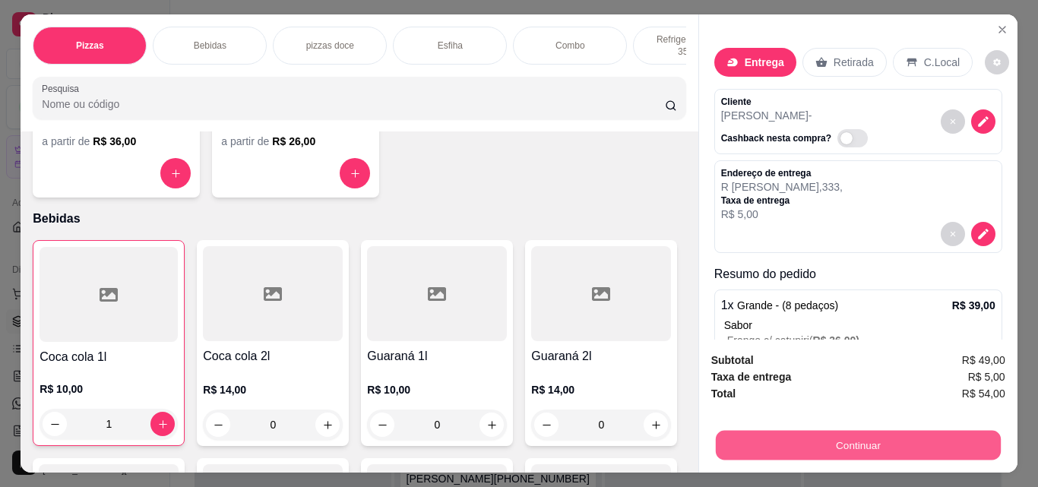
click at [799, 434] on button "Continuar" at bounding box center [857, 445] width 285 height 30
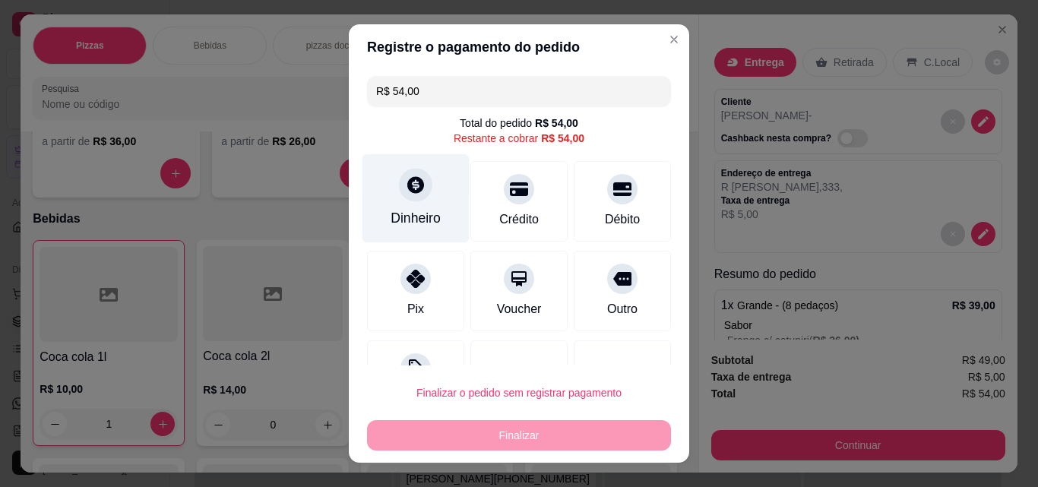
click at [417, 194] on div at bounding box center [415, 184] width 33 height 33
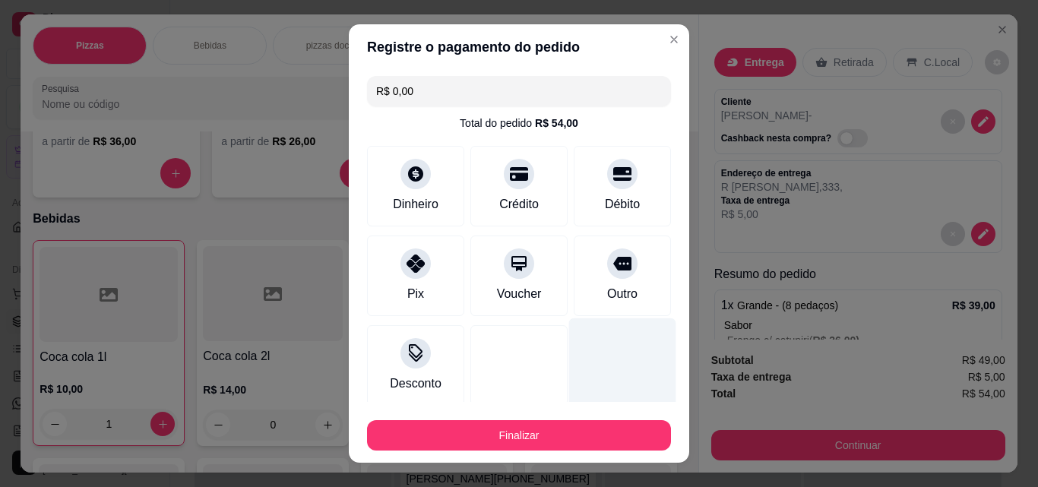
type input "R$ 0,00"
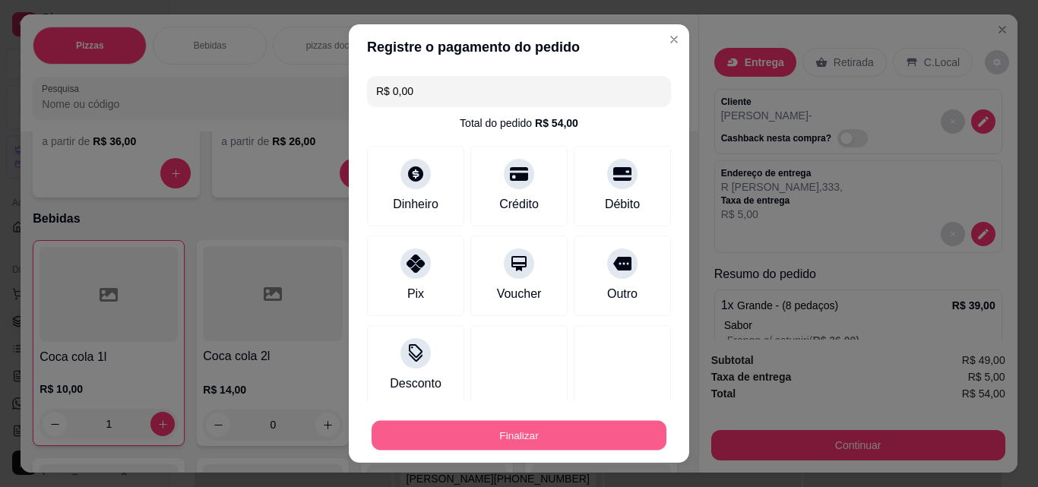
click at [548, 426] on button "Finalizar" at bounding box center [518, 436] width 295 height 30
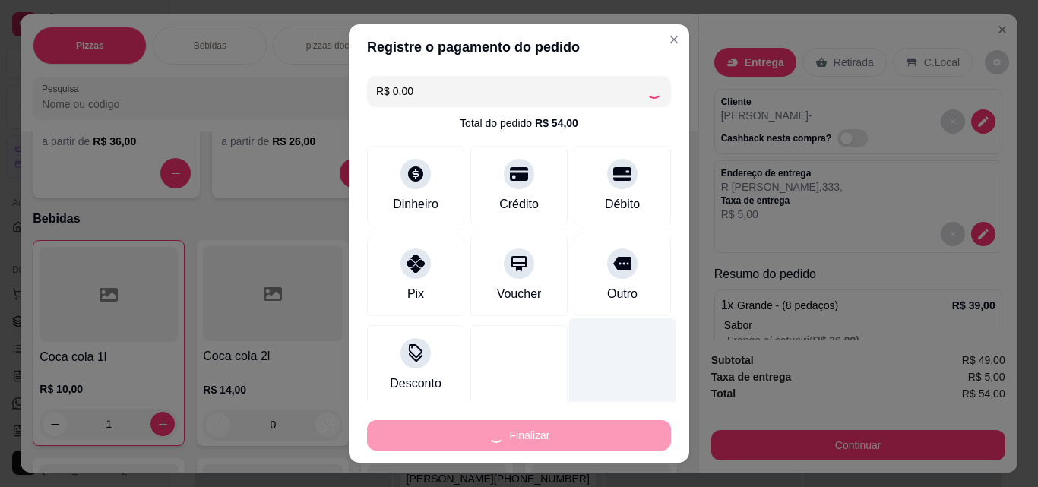
type input "0"
type input "-R$ 54,00"
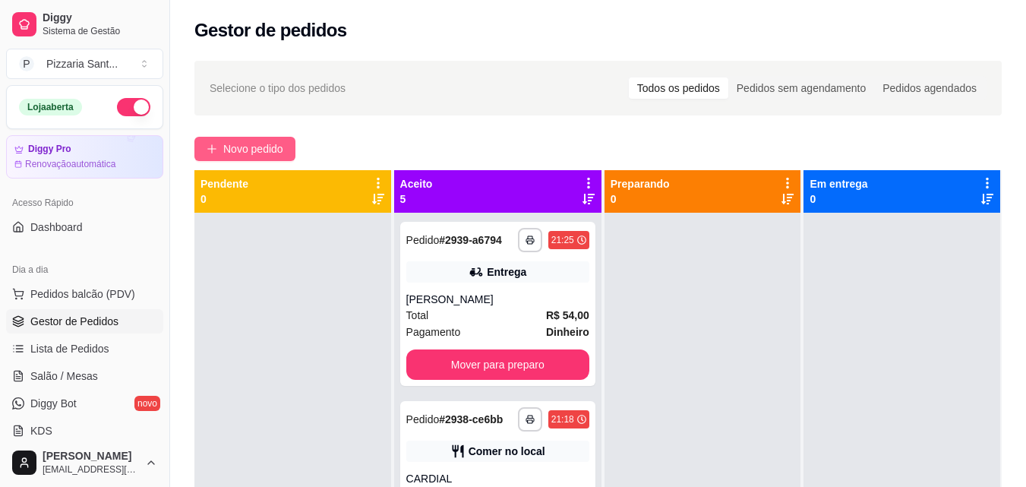
click at [281, 150] on span "Novo pedido" at bounding box center [253, 149] width 60 height 17
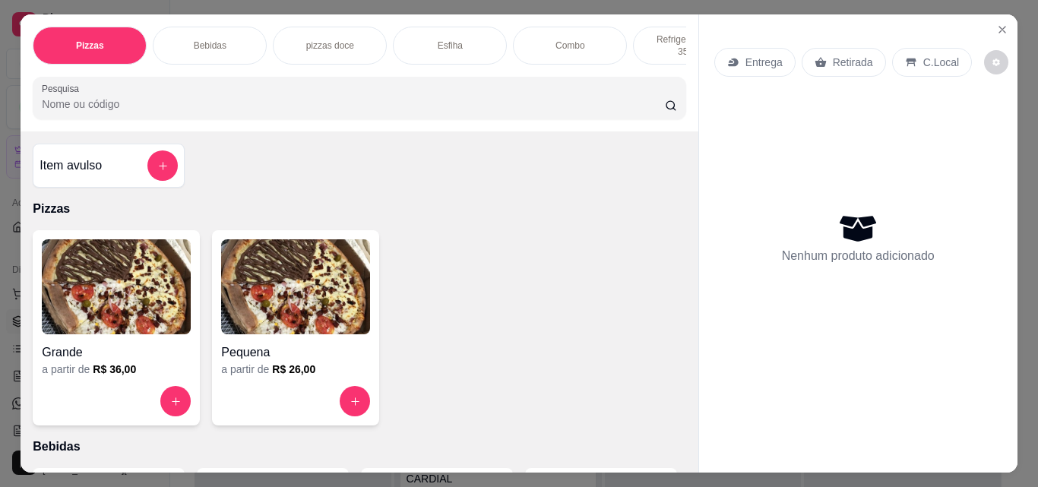
click at [187, 313] on div "Grande a partir de R$ 36,00" at bounding box center [116, 327] width 167 height 195
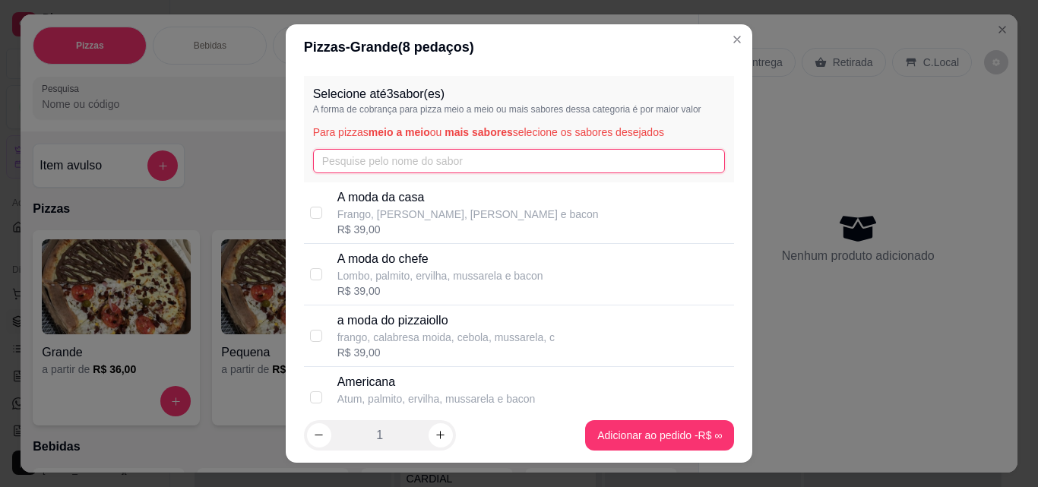
drag, startPoint x: 355, startPoint y: 159, endPoint x: 336, endPoint y: 175, distance: 24.9
click at [349, 163] on input "text" at bounding box center [519, 161] width 412 height 24
type input "FRAN"
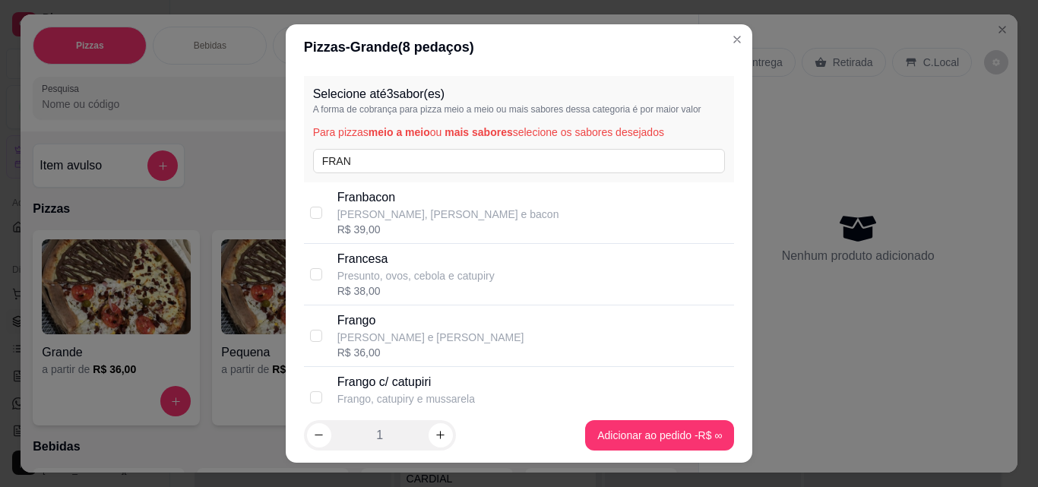
click at [420, 330] on p "[PERSON_NAME] e [PERSON_NAME]" at bounding box center [430, 337] width 187 height 15
checkbox input "true"
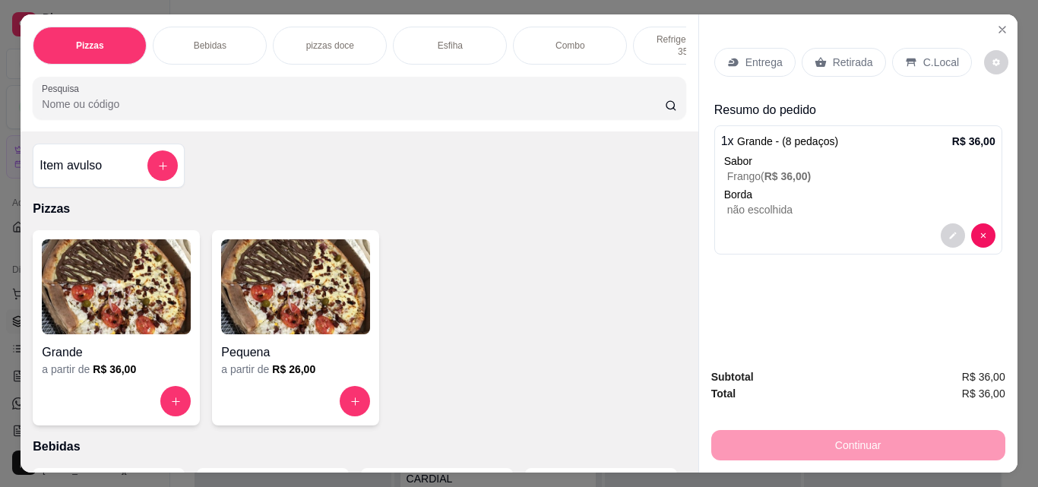
click at [851, 55] on p "Retirada" at bounding box center [852, 62] width 40 height 15
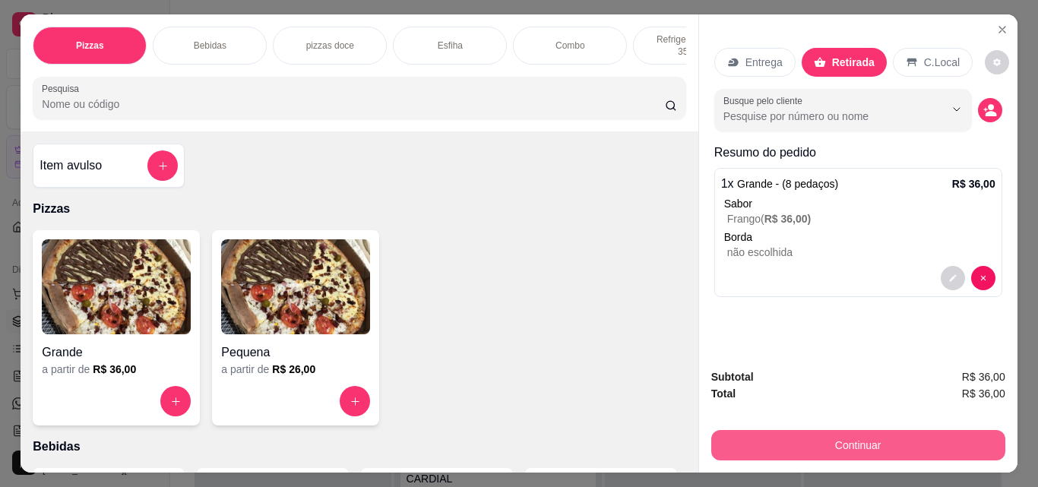
click at [905, 440] on button "Continuar" at bounding box center [858, 445] width 294 height 30
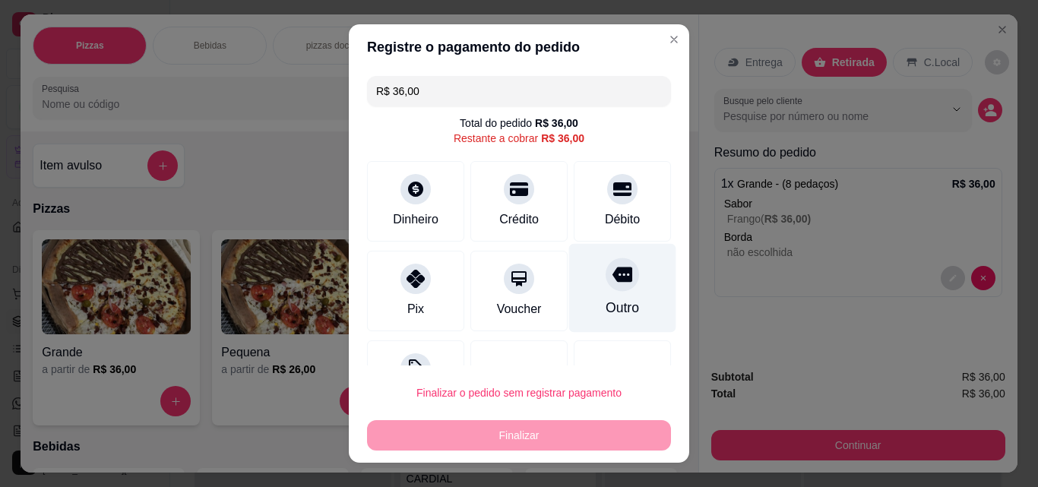
click at [612, 278] on icon at bounding box center [622, 274] width 20 height 15
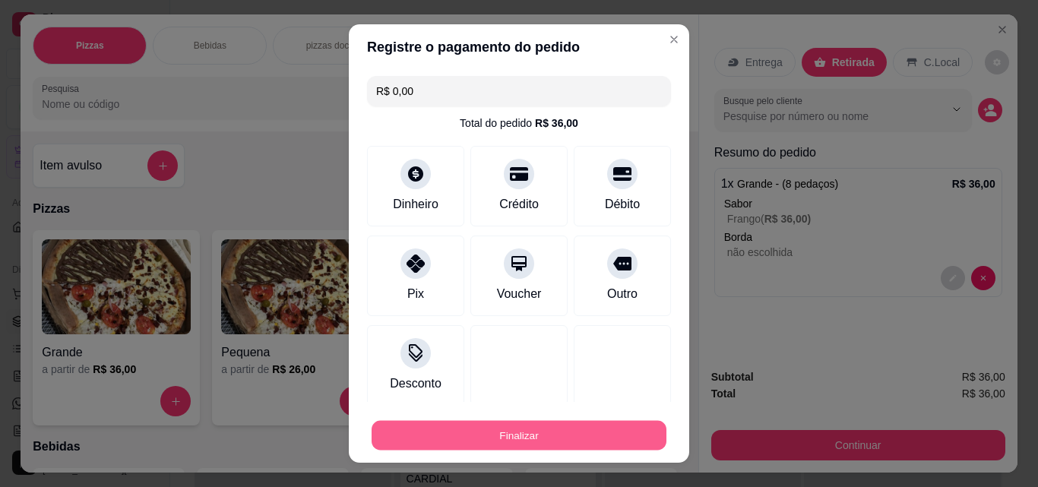
click at [586, 431] on button "Finalizar" at bounding box center [518, 436] width 295 height 30
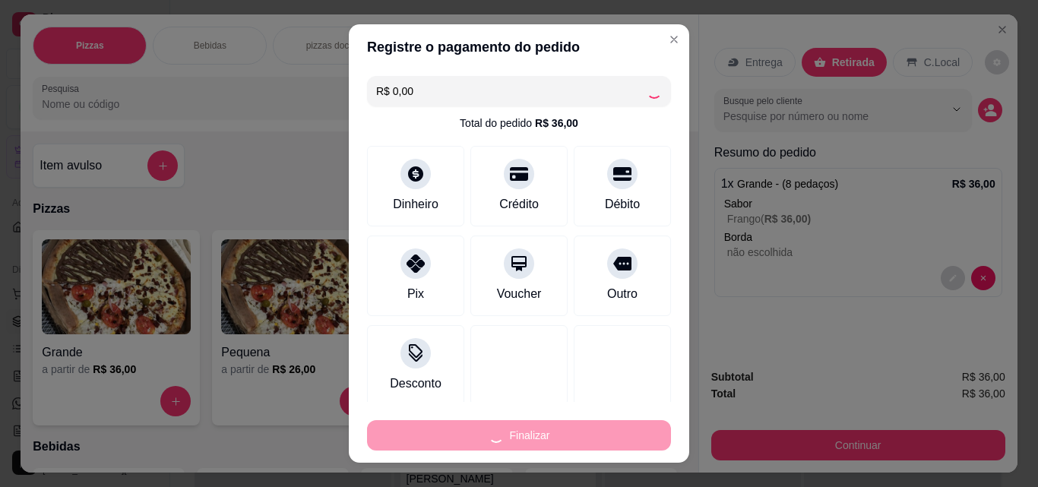
type input "-R$ 36,00"
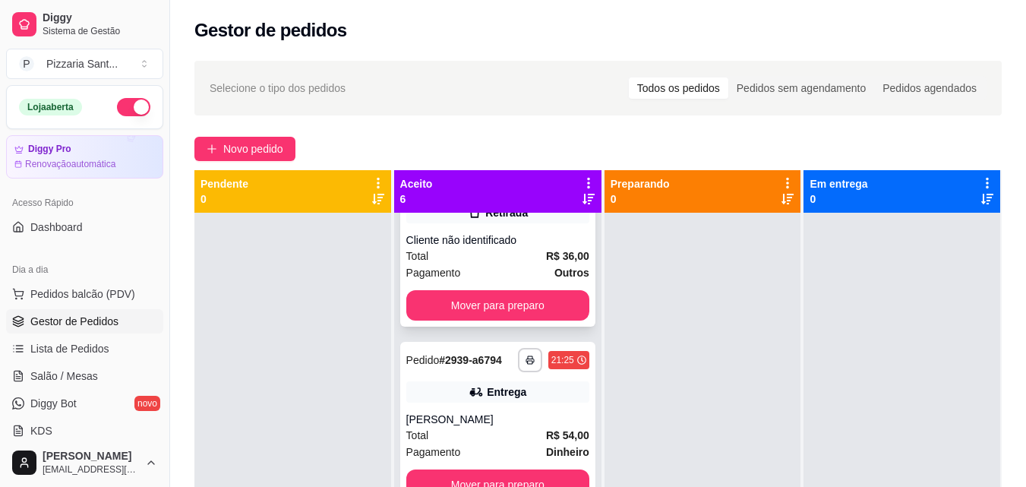
scroll to position [152, 0]
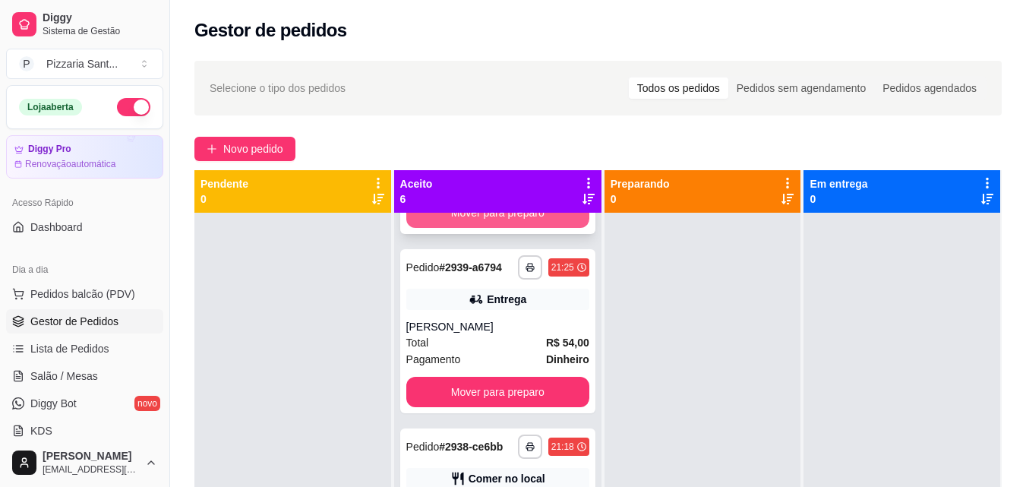
click at [497, 228] on button "Mover para preparo" at bounding box center [497, 212] width 183 height 30
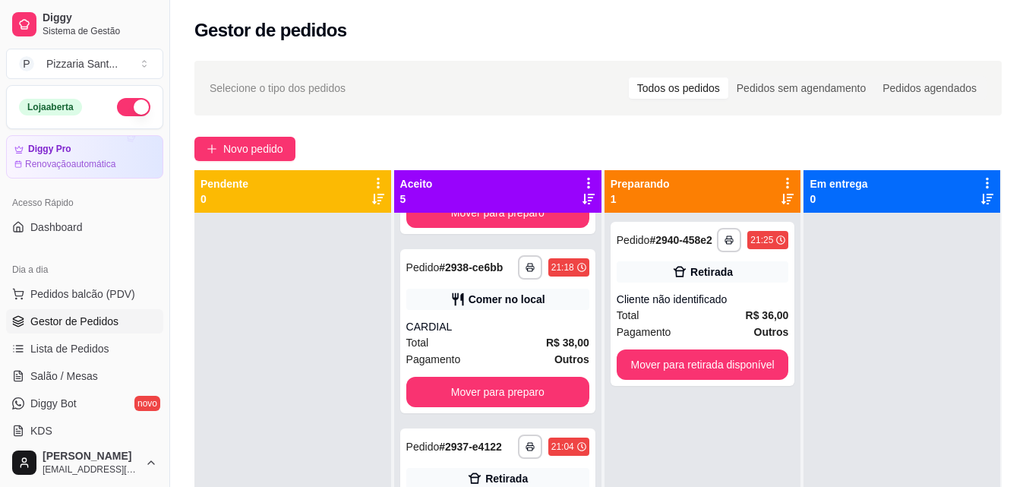
scroll to position [0, 0]
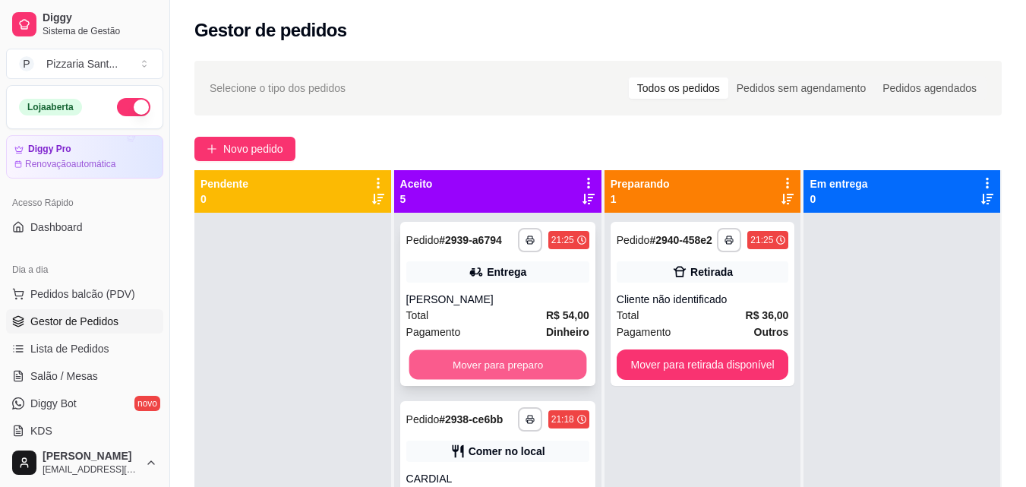
click at [537, 367] on button "Mover para preparo" at bounding box center [498, 365] width 178 height 30
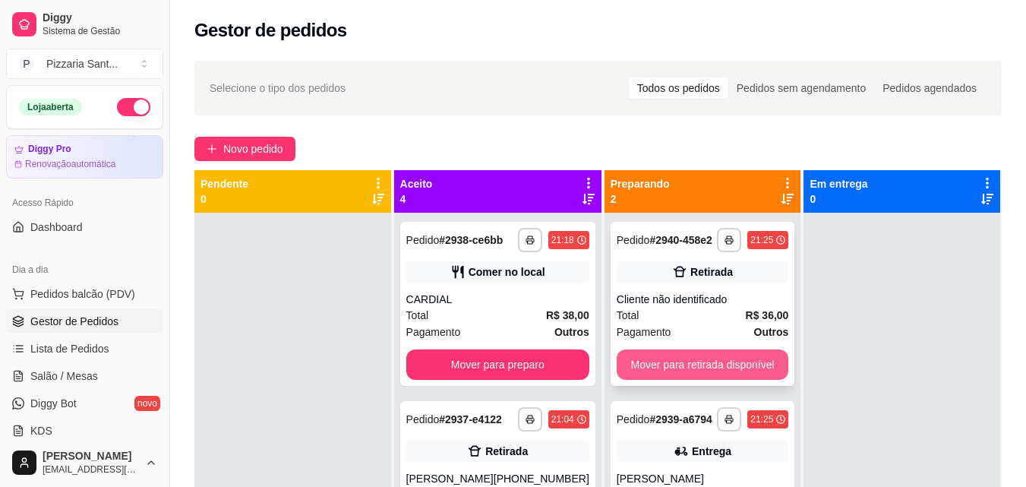
click at [617, 367] on button "Mover para retirada disponível" at bounding box center [703, 364] width 172 height 30
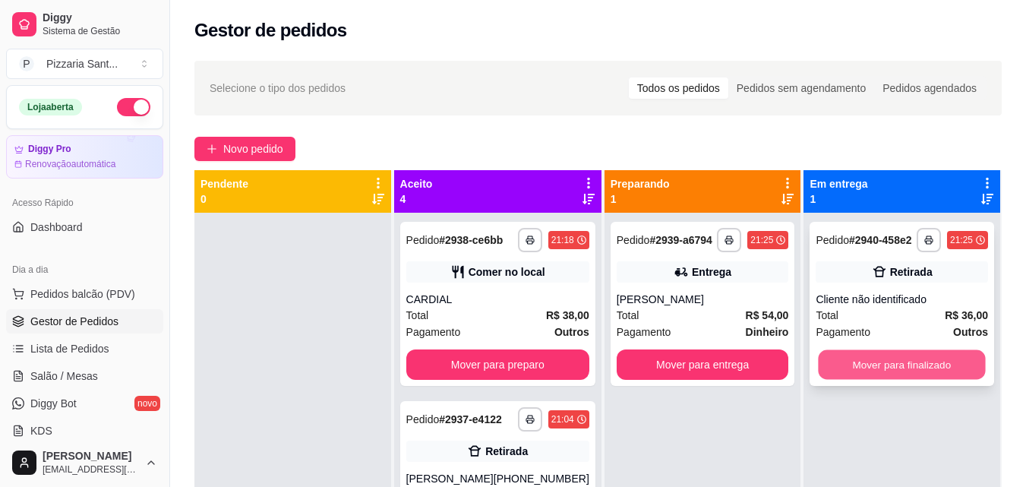
click at [890, 352] on button "Mover para finalizado" at bounding box center [902, 365] width 167 height 30
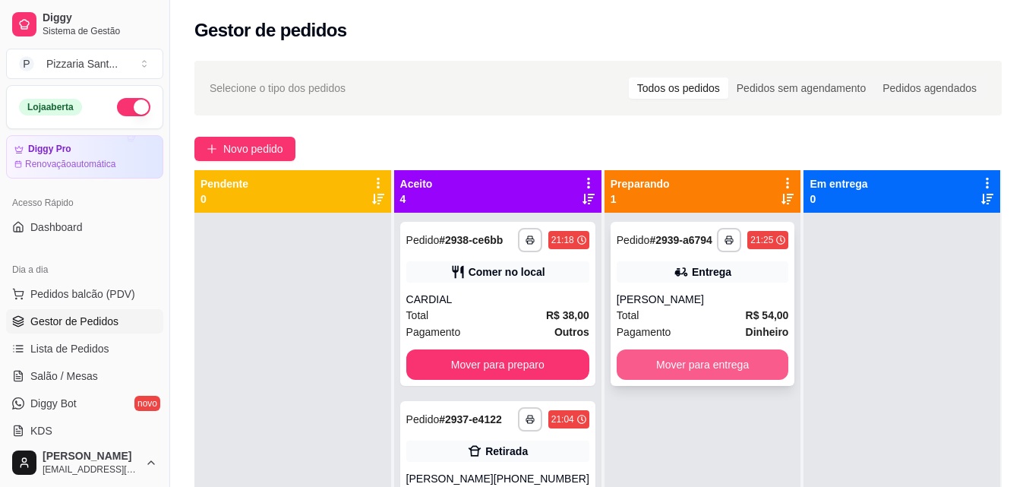
click at [740, 358] on button "Mover para entrega" at bounding box center [703, 364] width 172 height 30
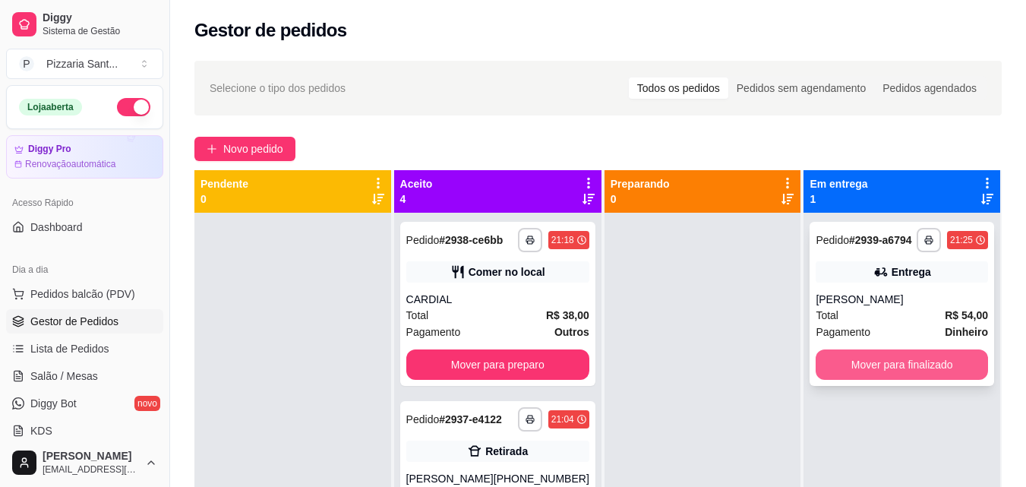
click at [820, 364] on button "Mover para finalizado" at bounding box center [902, 364] width 172 height 30
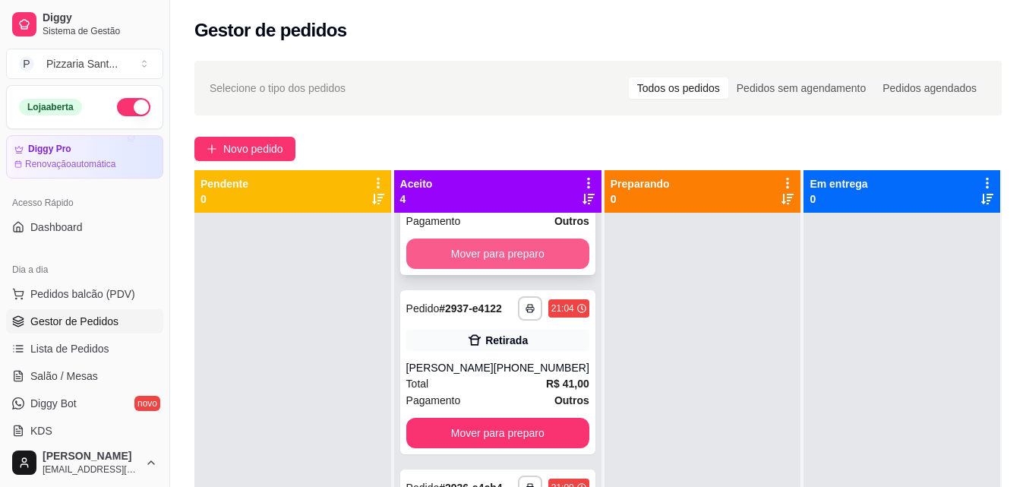
scroll to position [152, 0]
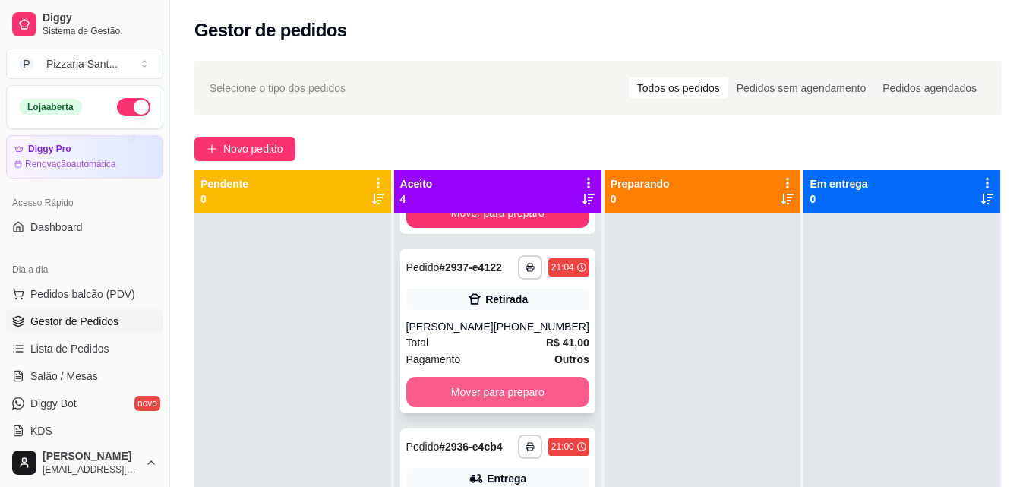
click at [511, 407] on button "Mover para preparo" at bounding box center [497, 392] width 183 height 30
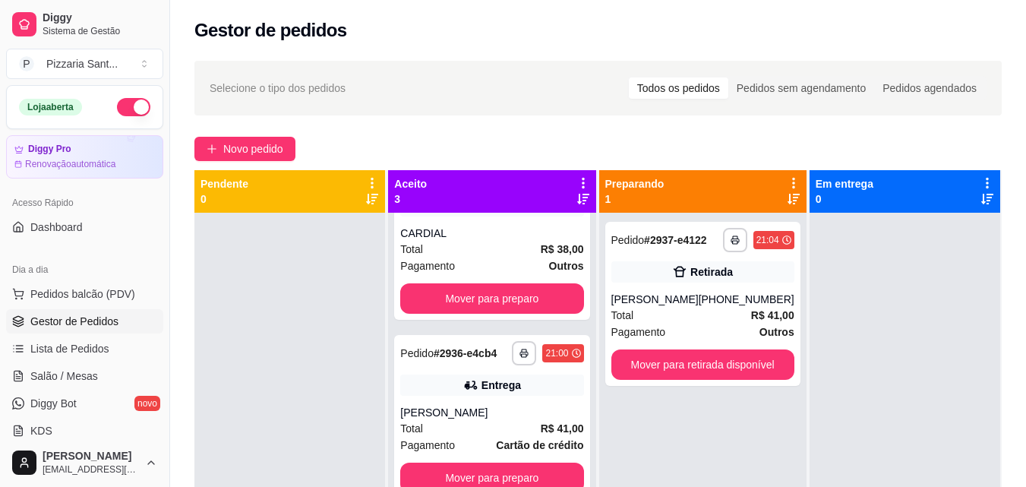
scroll to position [103, 0]
click at [520, 466] on button "Mover para preparo" at bounding box center [492, 478] width 178 height 30
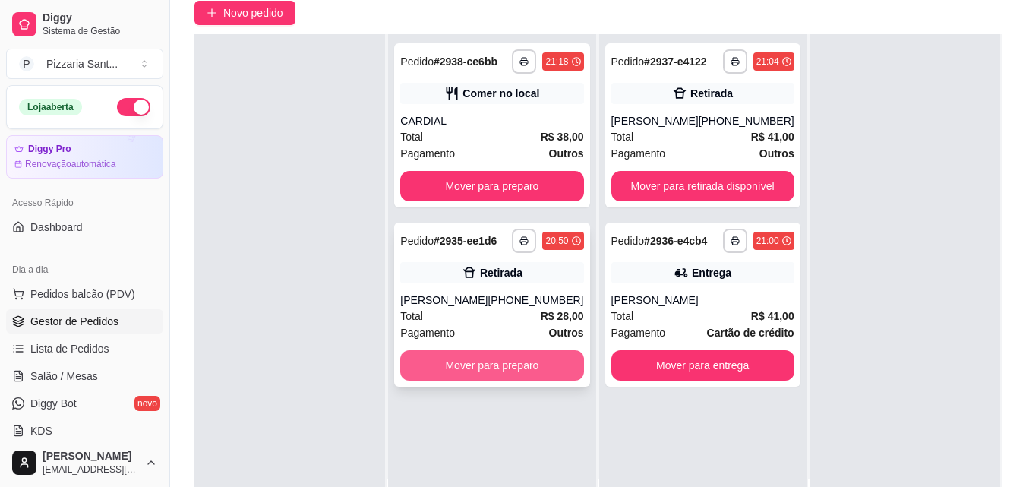
scroll to position [152, 0]
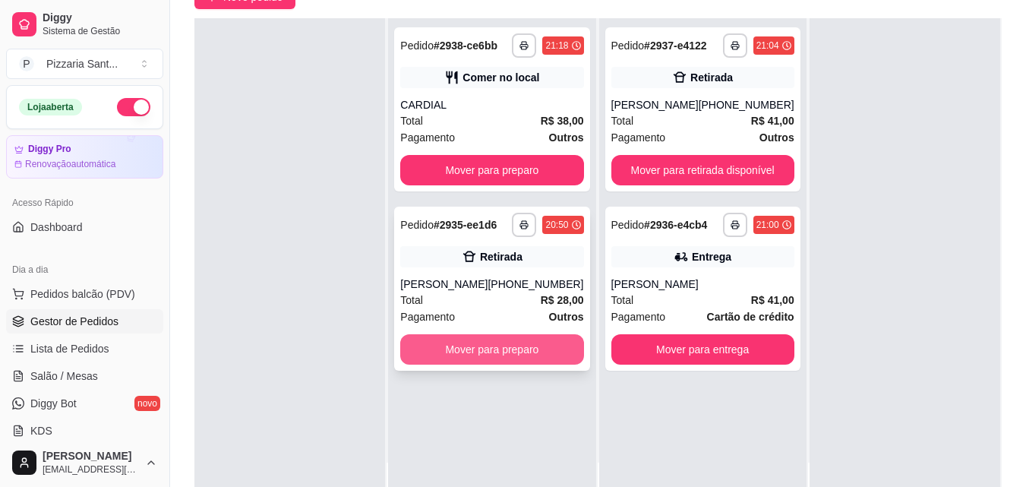
click at [536, 353] on button "Mover para preparo" at bounding box center [491, 349] width 183 height 30
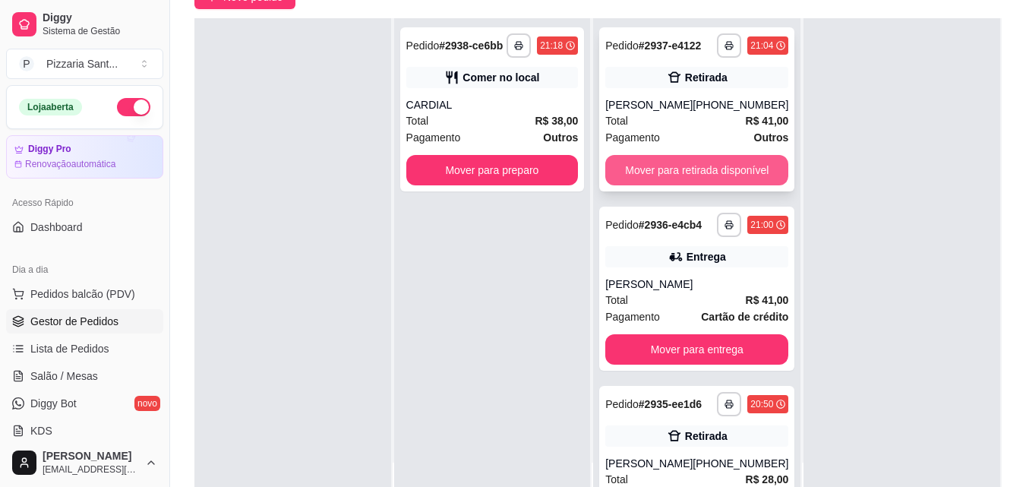
click at [684, 175] on button "Mover para retirada disponível" at bounding box center [696, 170] width 183 height 30
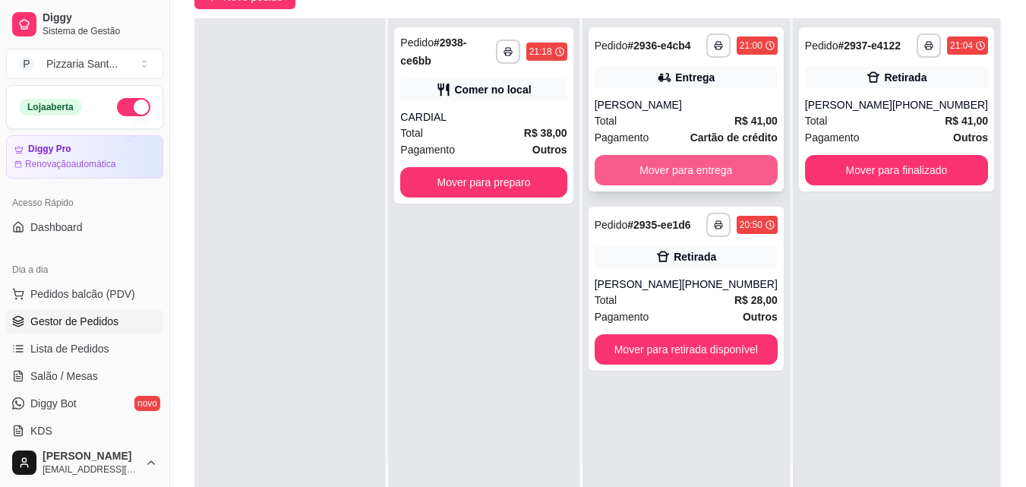
click at [684, 172] on button "Mover para entrega" at bounding box center [686, 170] width 183 height 30
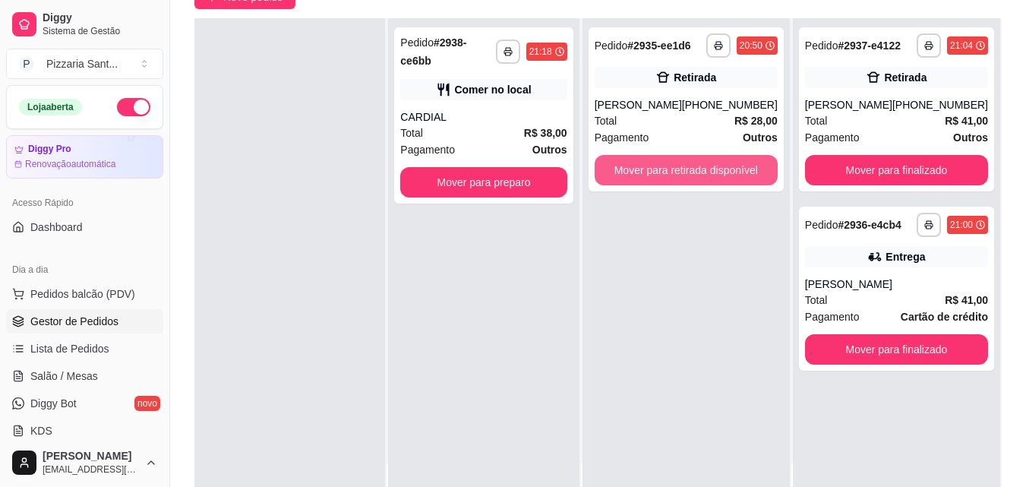
click at [686, 169] on button "Mover para retirada disponível" at bounding box center [686, 170] width 183 height 30
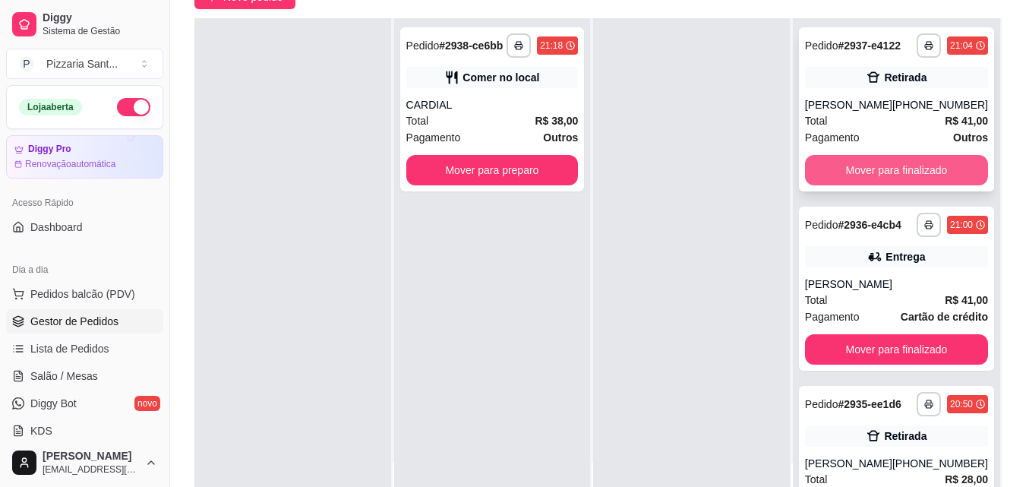
click at [812, 185] on button "Mover para finalizado" at bounding box center [896, 170] width 183 height 30
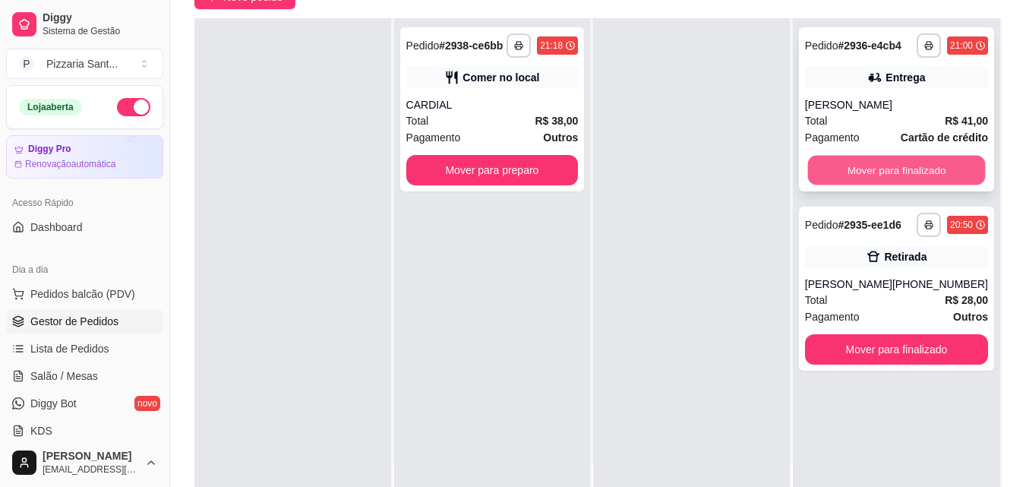
click at [893, 168] on button "Mover para finalizado" at bounding box center [896, 171] width 178 height 30
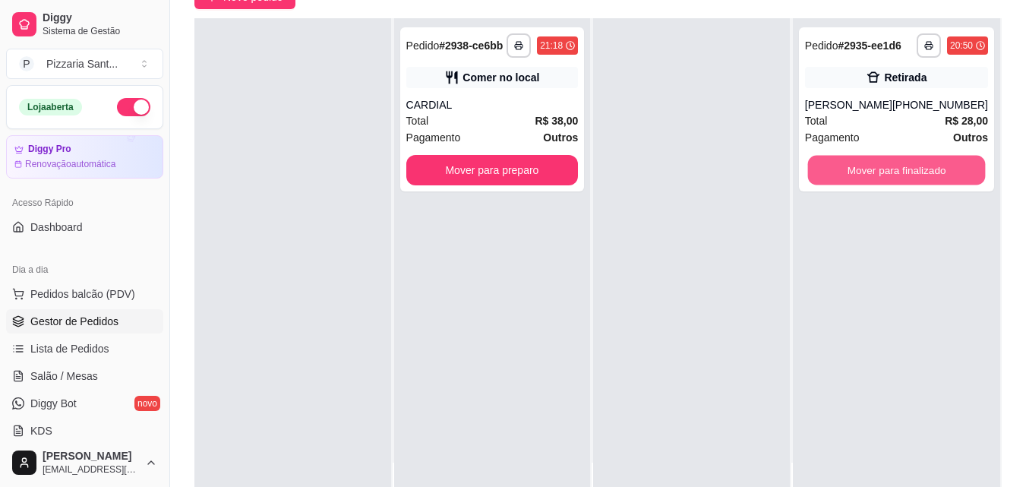
click at [893, 168] on button "Mover para finalizado" at bounding box center [896, 171] width 178 height 30
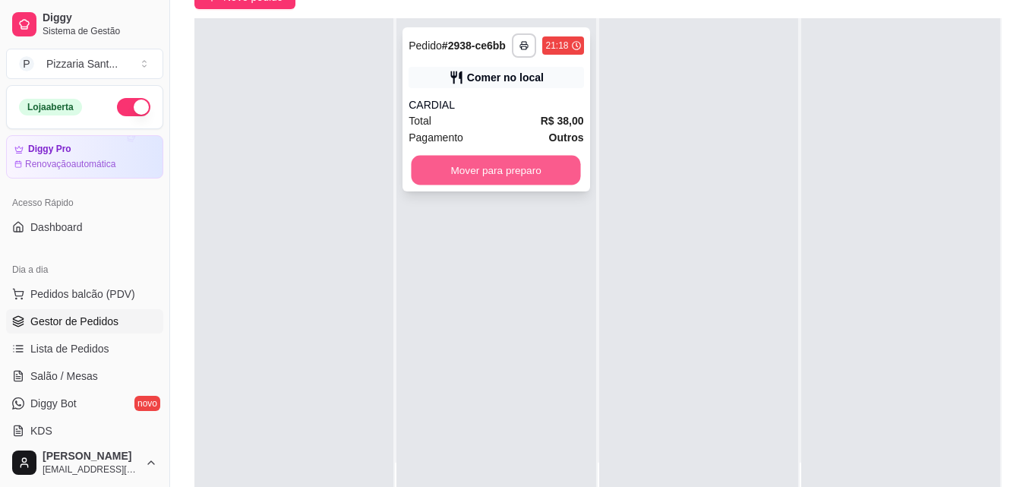
click at [557, 169] on button "Mover para preparo" at bounding box center [496, 171] width 169 height 30
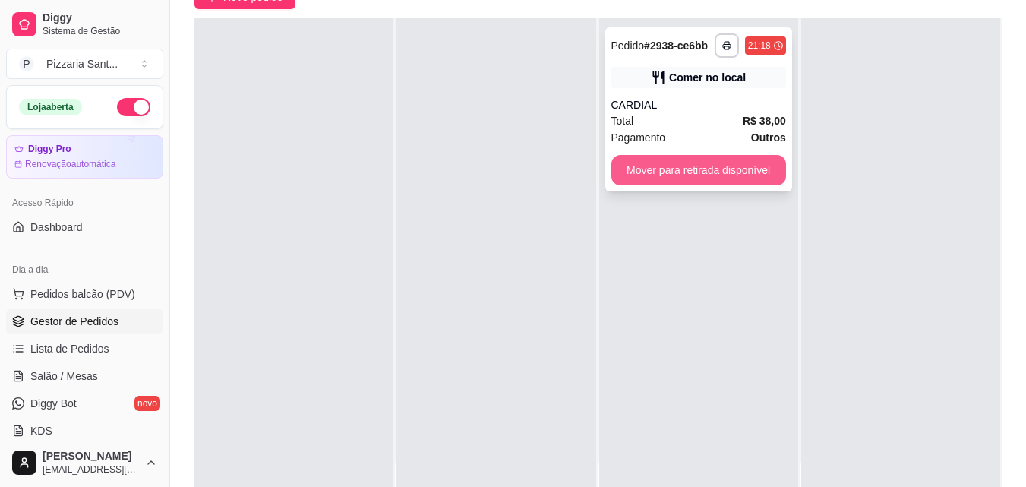
click at [682, 183] on button "Mover para retirada disponível" at bounding box center [698, 170] width 175 height 30
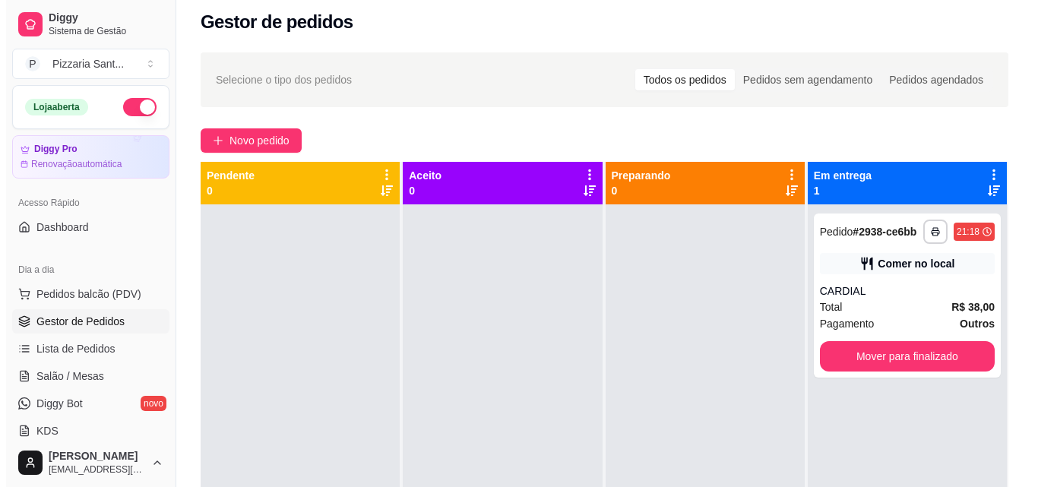
scroll to position [0, 0]
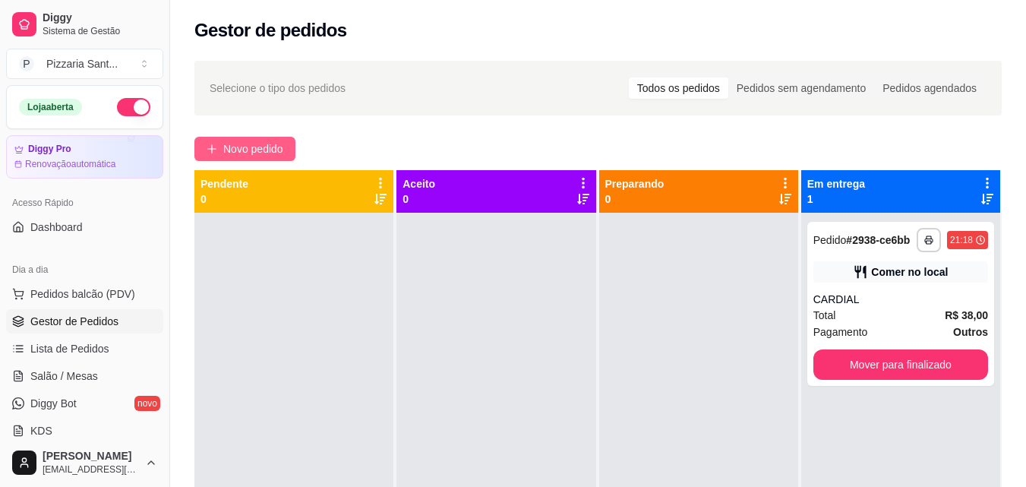
click at [270, 150] on span "Novo pedido" at bounding box center [253, 149] width 60 height 17
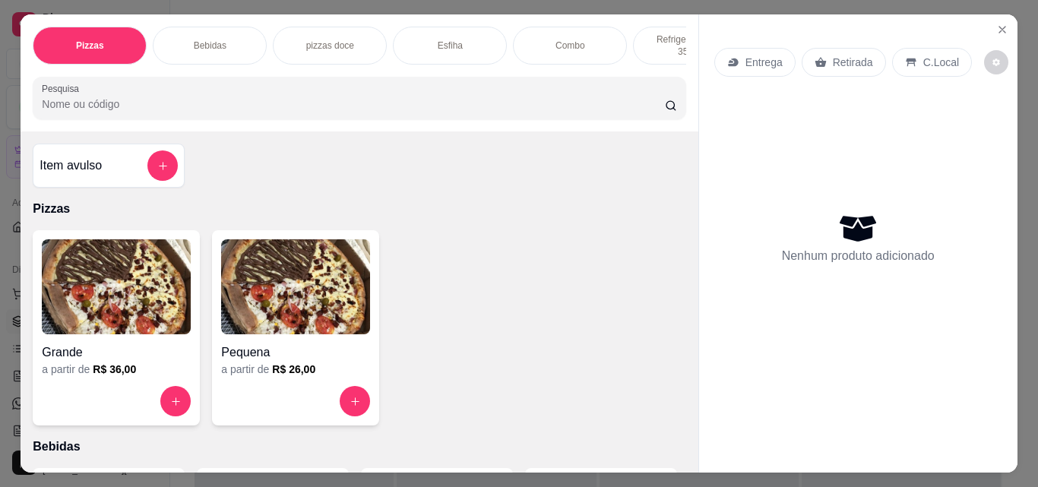
click at [148, 263] on img at bounding box center [116, 286] width 149 height 95
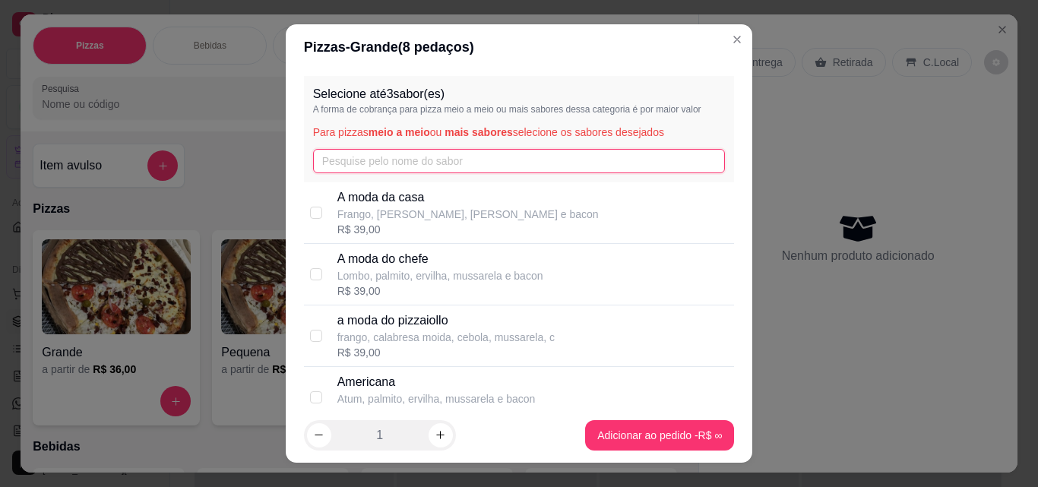
click at [313, 163] on input "text" at bounding box center [519, 161] width 412 height 24
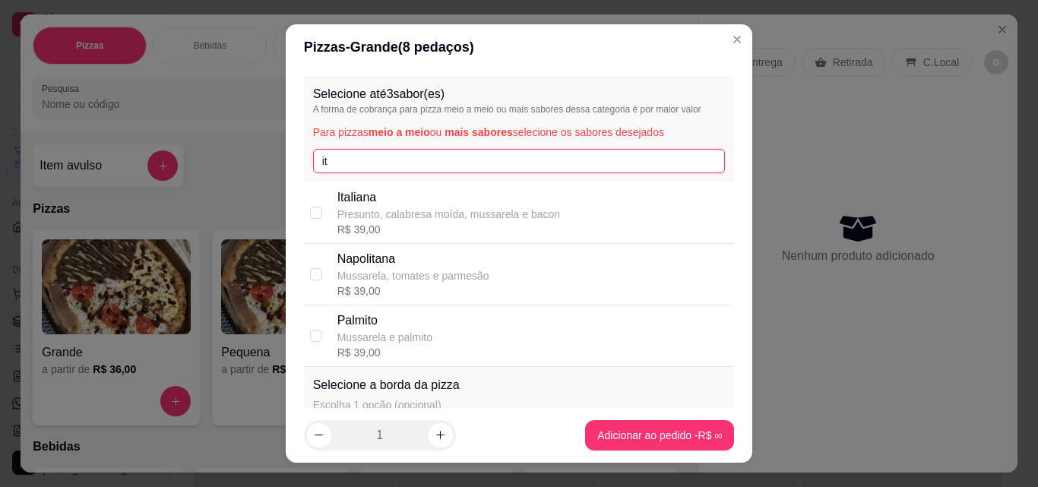
type input "it"
click at [355, 194] on p "Italiana" at bounding box center [448, 197] width 223 height 18
checkbox input "true"
click at [361, 169] on input "it" at bounding box center [519, 161] width 412 height 24
type input "i"
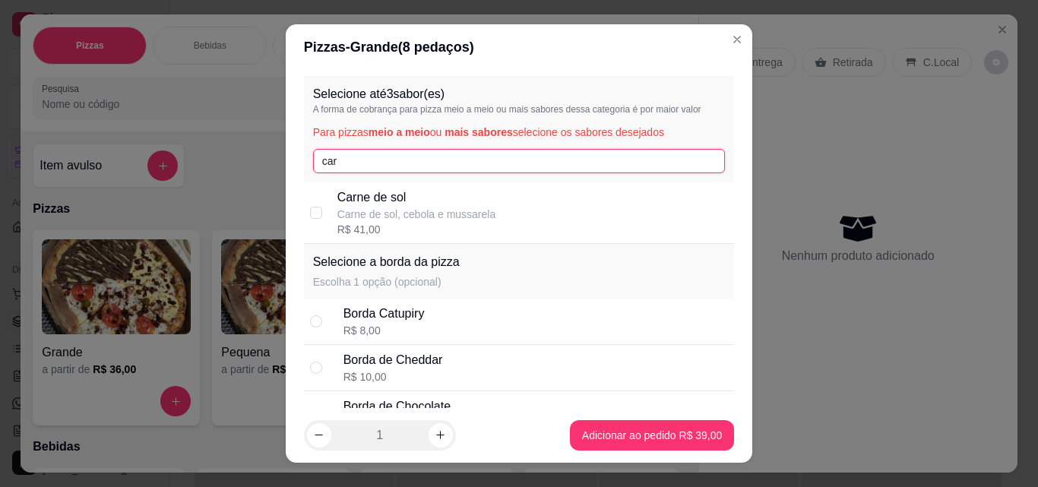
type input "car"
click at [364, 193] on p "Carne de sol" at bounding box center [416, 197] width 159 height 18
checkbox input "true"
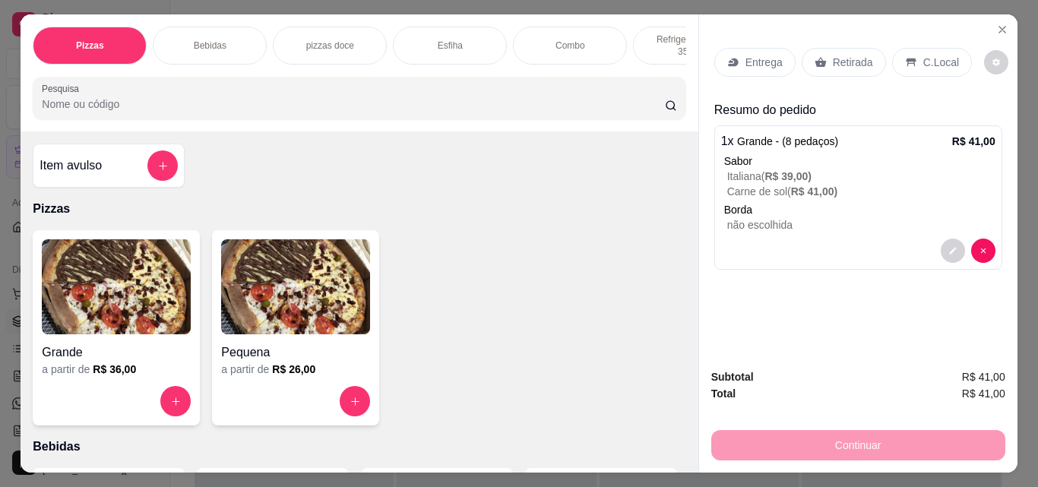
click at [762, 55] on p "Entrega" at bounding box center [763, 62] width 37 height 15
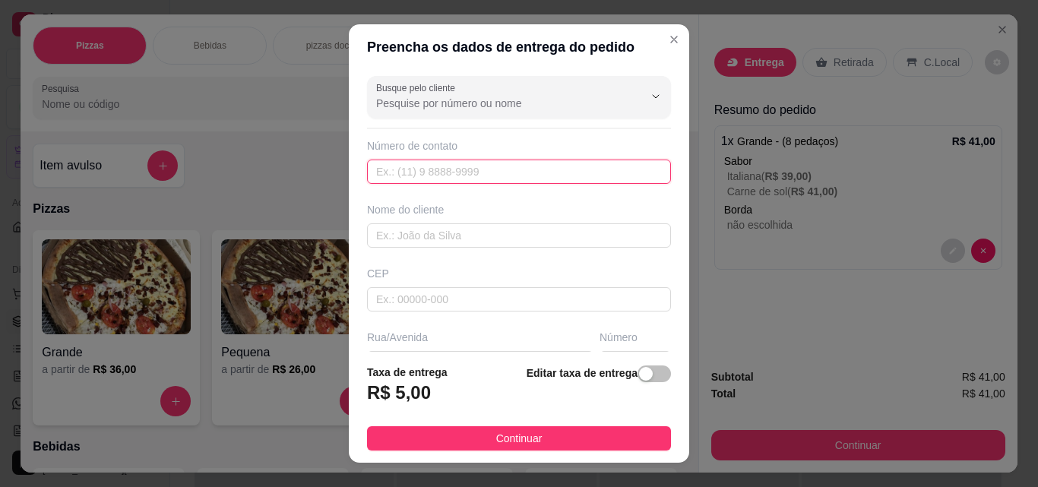
click at [525, 179] on input "text" at bounding box center [519, 171] width 304 height 24
type input "[PHONE_NUMBER]"
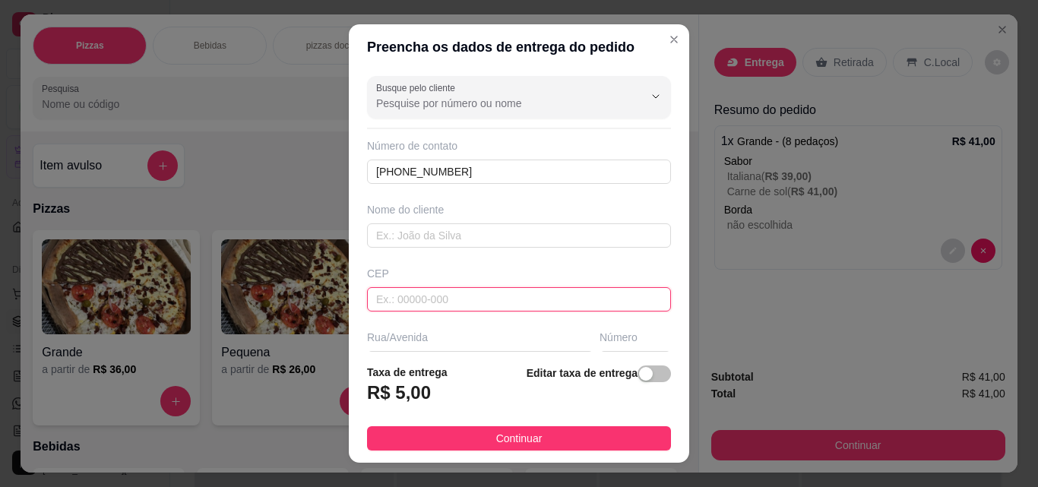
click at [415, 295] on input "text" at bounding box center [519, 299] width 304 height 24
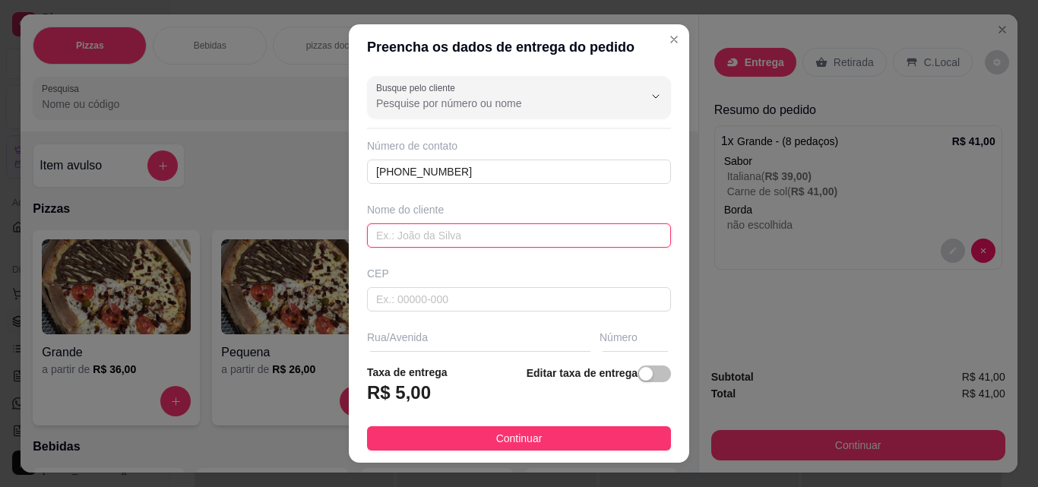
click at [407, 240] on input "text" at bounding box center [519, 235] width 304 height 24
type input "[PERSON_NAME]"
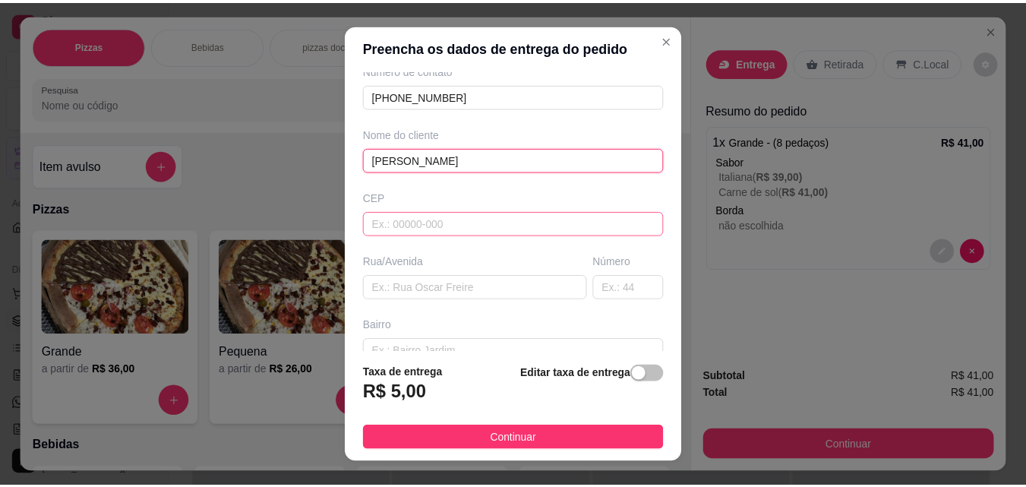
scroll to position [152, 0]
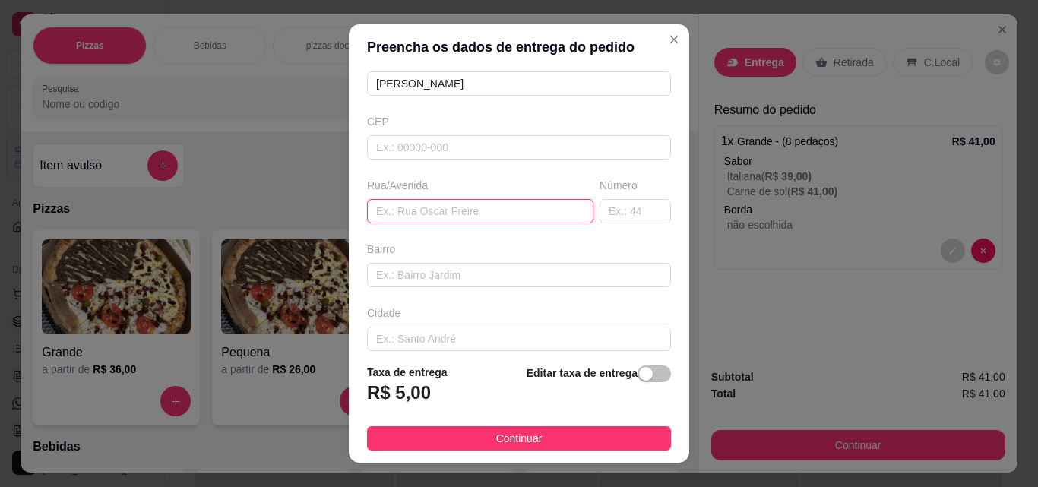
click at [400, 218] on input "text" at bounding box center [480, 211] width 226 height 24
type input "r novo marcos"
click at [603, 203] on input "text" at bounding box center [634, 211] width 71 height 24
type input "80"
click at [590, 440] on button "Continuar" at bounding box center [519, 438] width 304 height 24
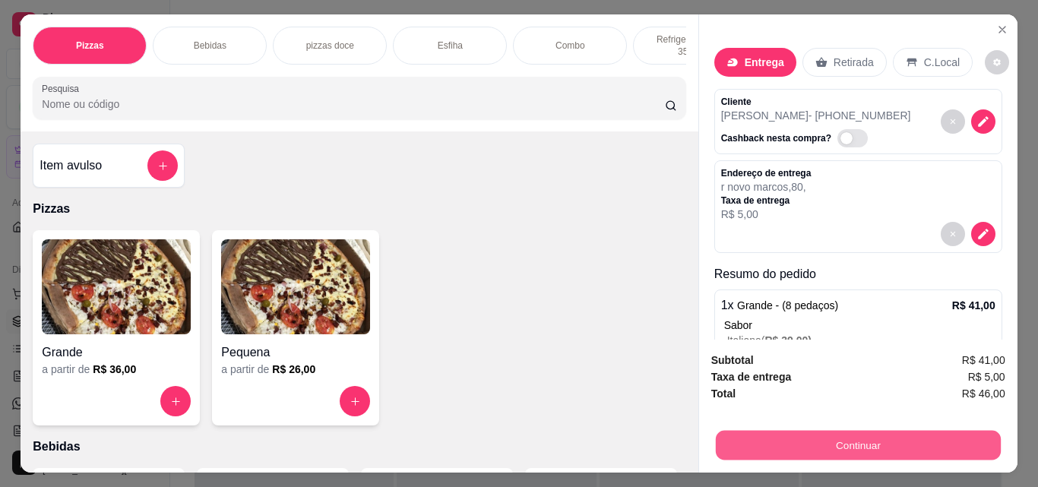
click at [756, 454] on div "Continuar" at bounding box center [858, 443] width 294 height 34
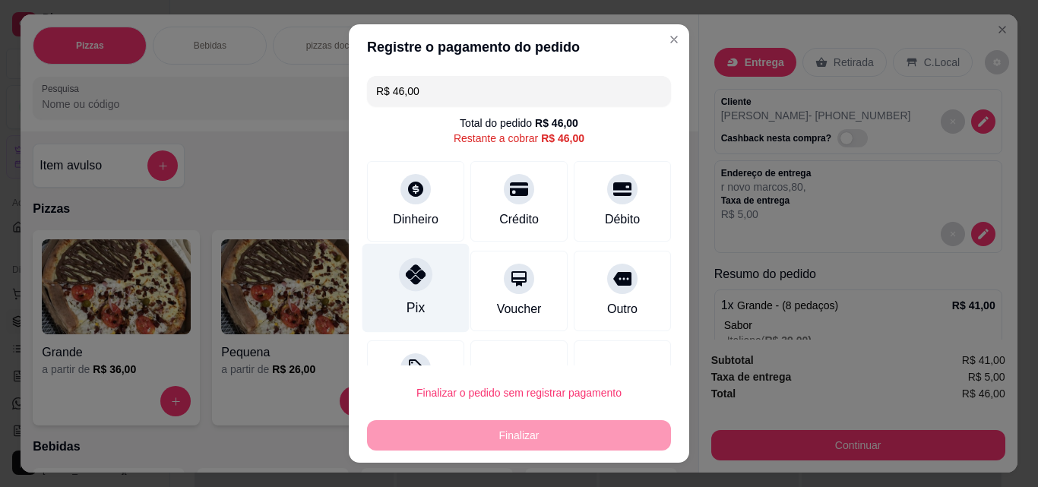
click at [418, 289] on div "Pix" at bounding box center [415, 288] width 107 height 89
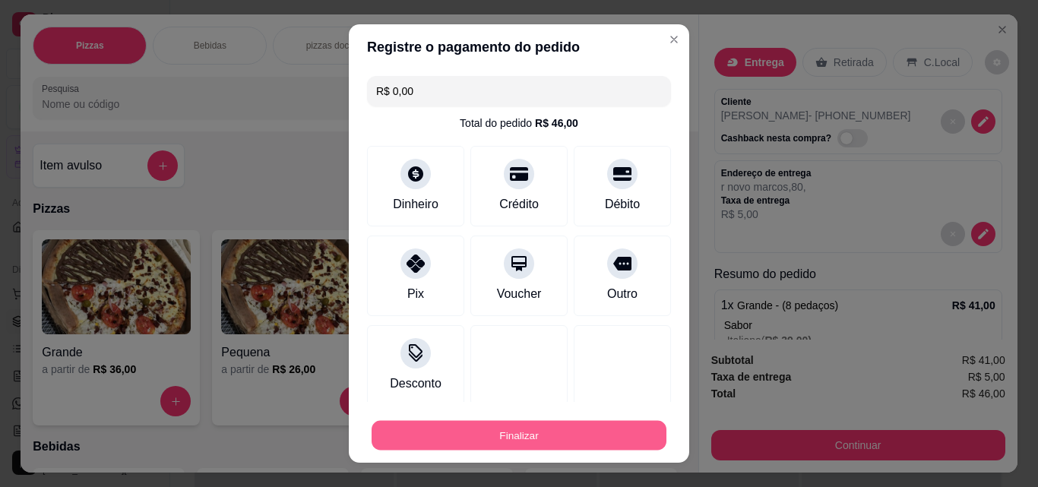
click at [476, 432] on button "Finalizar" at bounding box center [518, 436] width 295 height 30
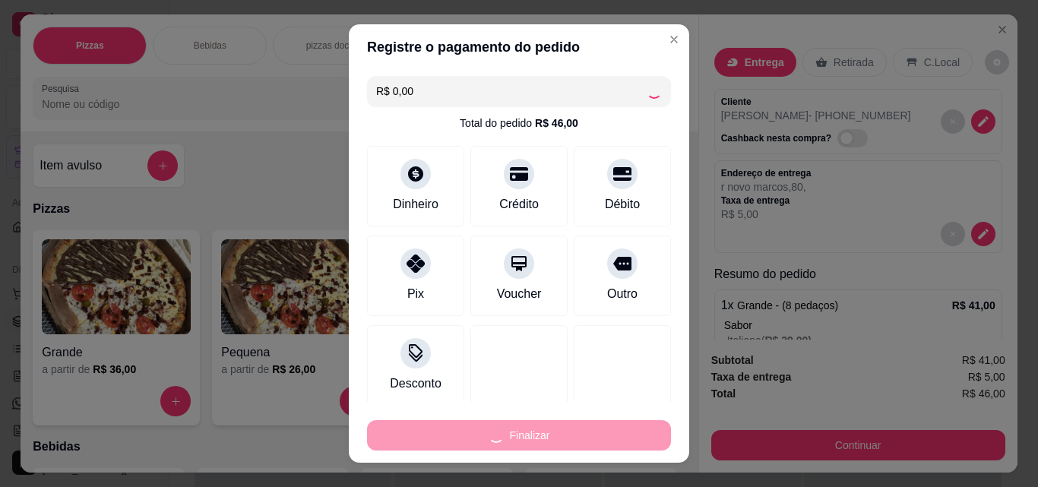
type input "-R$ 46,00"
